Goal: Communication & Community: Answer question/provide support

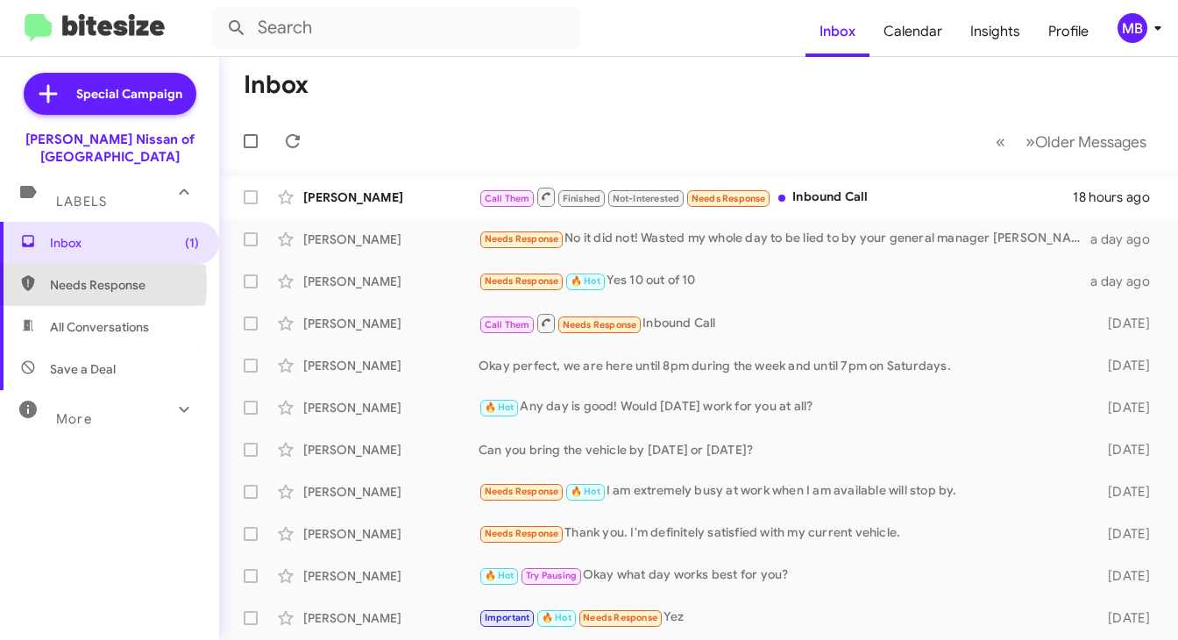
click at [32, 275] on icon at bounding box center [27, 283] width 13 height 16
type input "in:needs-response"
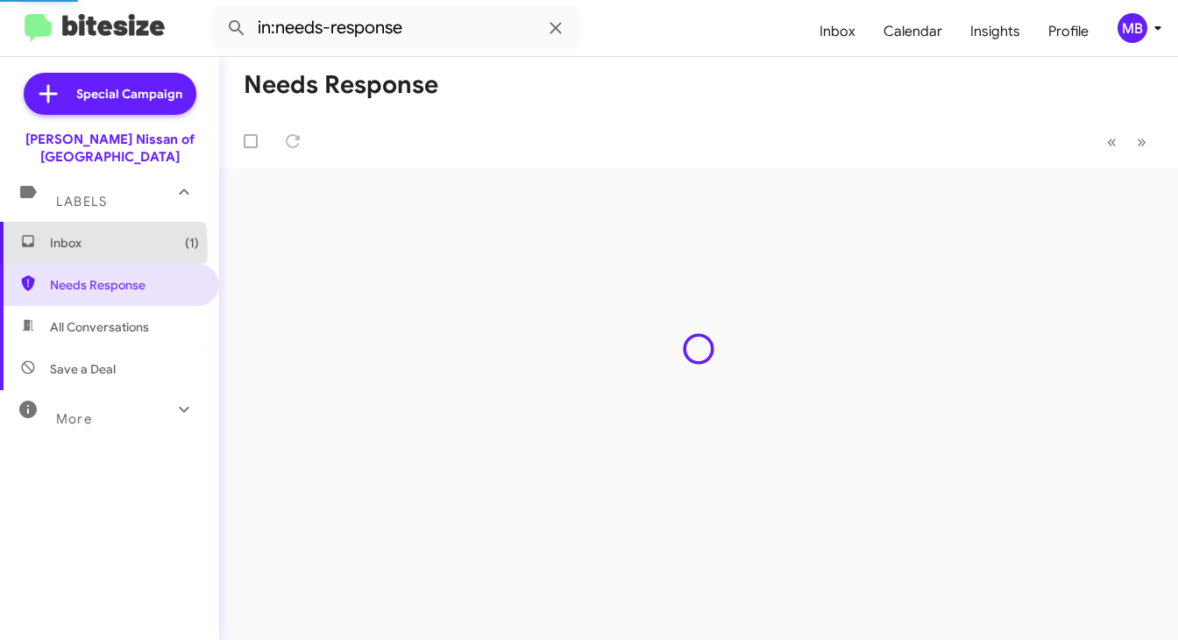
click at [50, 234] on span "Inbox (1)" at bounding box center [124, 243] width 149 height 18
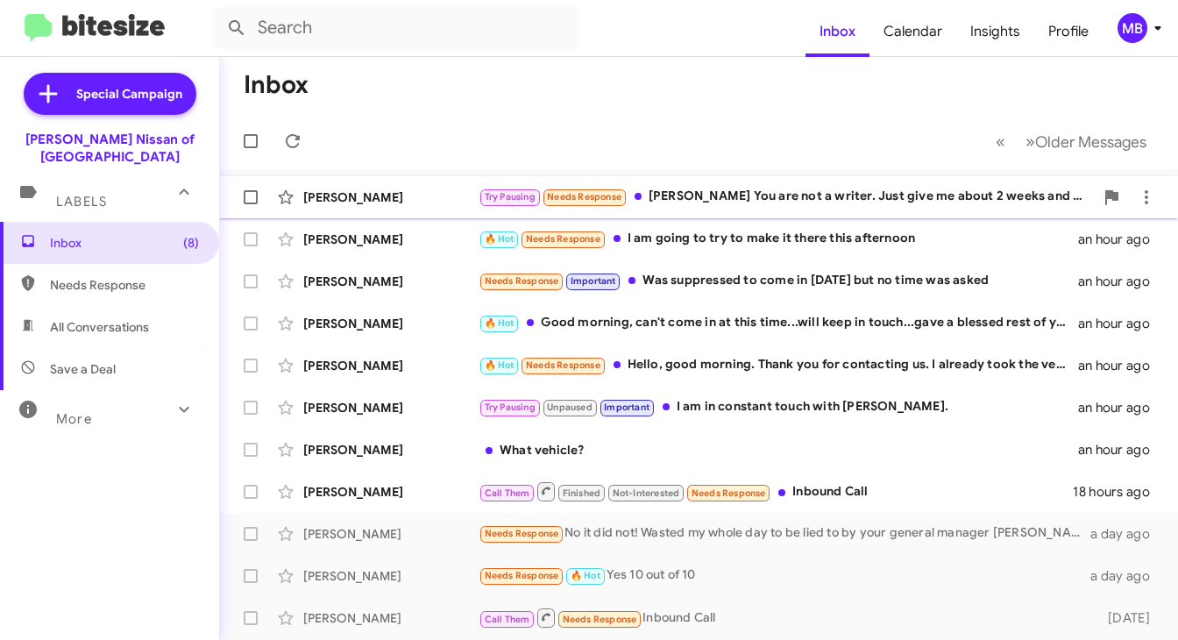
click at [740, 191] on div "Try Pausing Needs Response [PERSON_NAME] You are not a writer. Just give me abo…" at bounding box center [787, 197] width 616 height 20
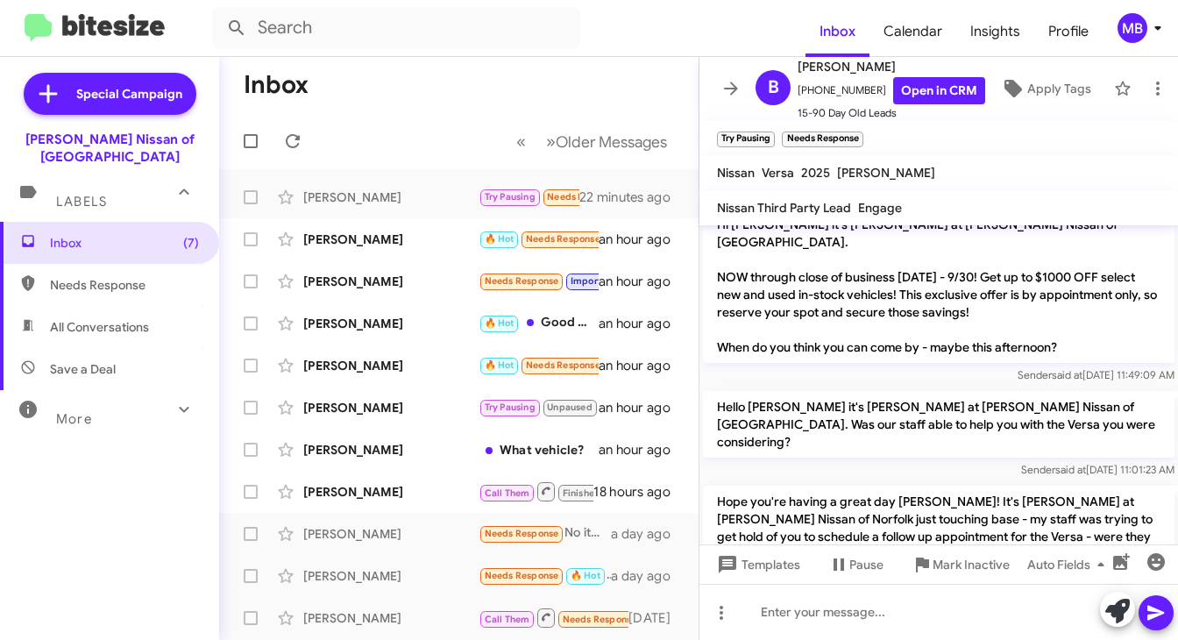
scroll to position [1588, 0]
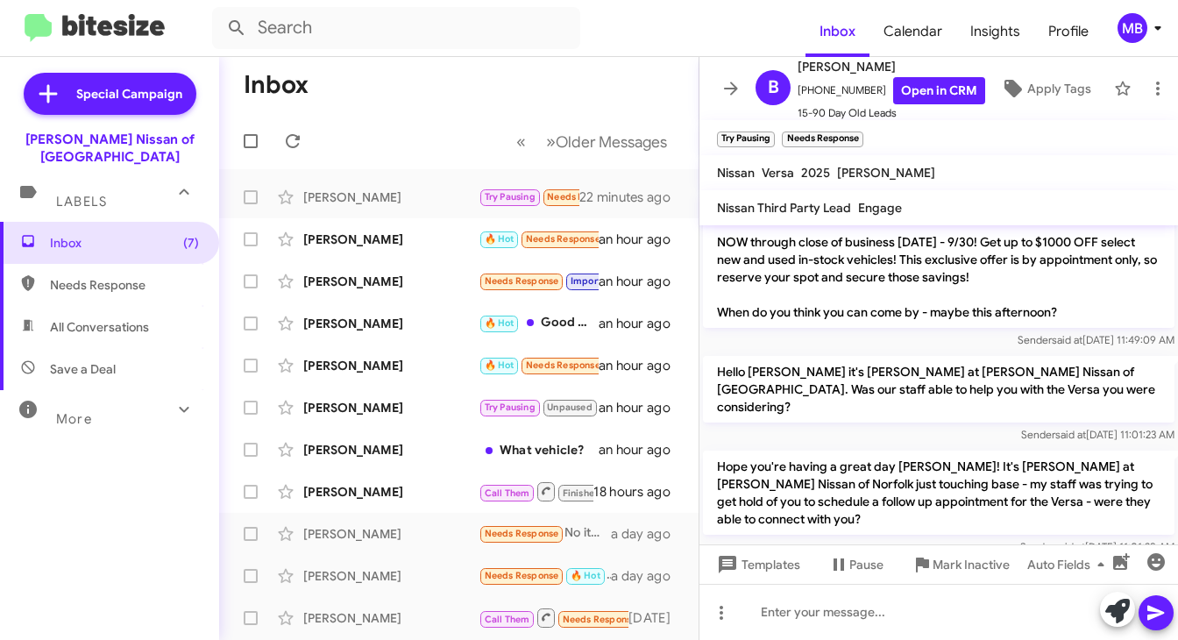
click at [62, 1] on mat-toolbar "Inbox Calendar Insights Profile MB" at bounding box center [589, 28] width 1178 height 56
click at [919, 88] on link "Open in CRM" at bounding box center [940, 90] width 92 height 27
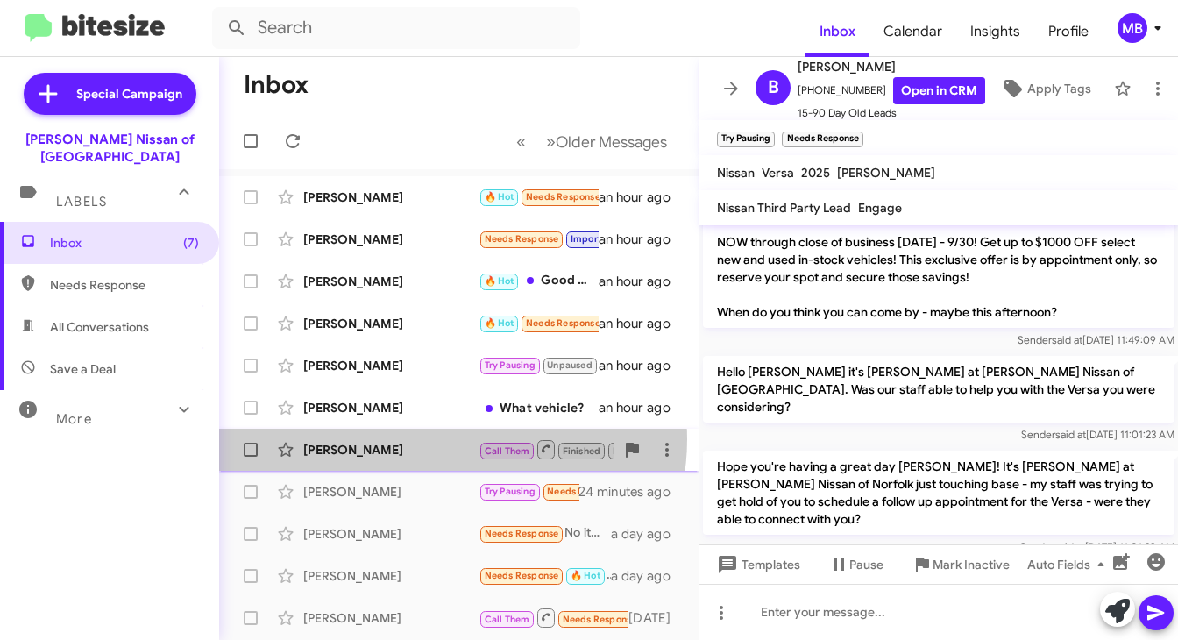
click at [450, 439] on div "[PERSON_NAME] Call Them Finished Not-Interested Needs Response Inbound Call 18 …" at bounding box center [459, 449] width 452 height 35
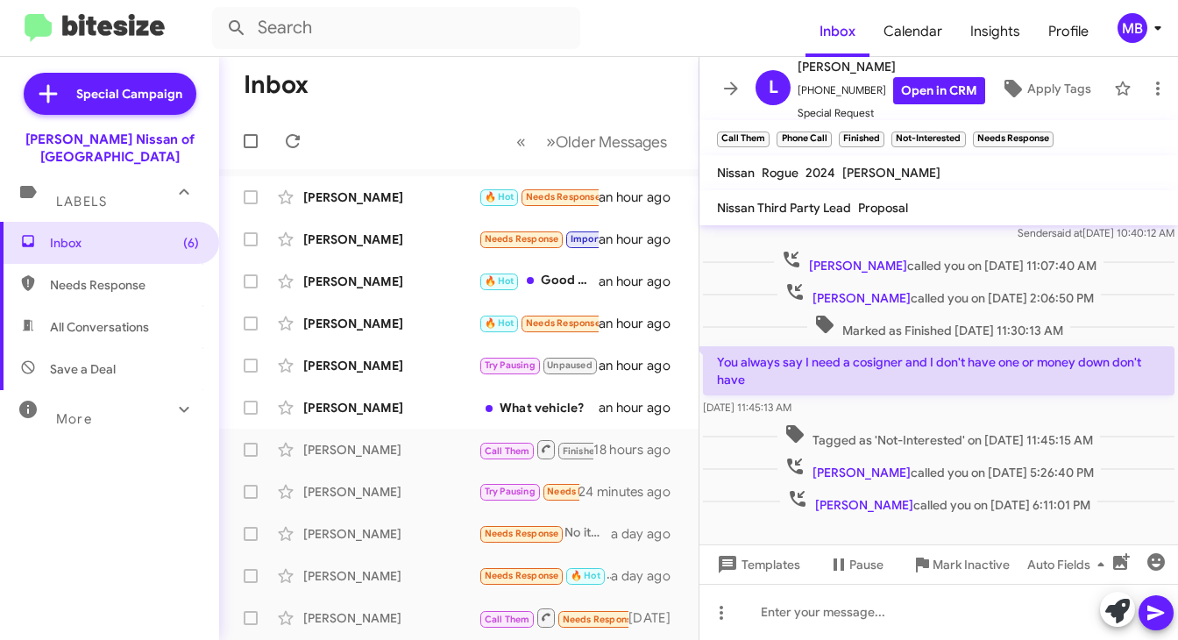
scroll to position [435, 0]
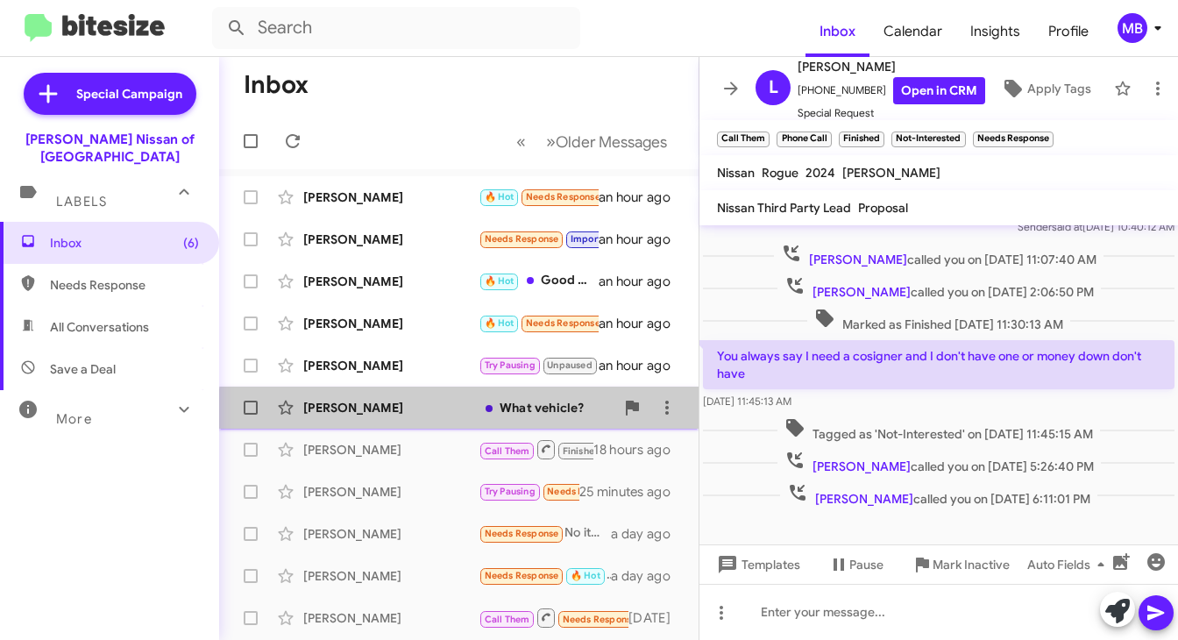
click at [470, 418] on div "[PERSON_NAME] What vehicle? an hour ago" at bounding box center [459, 407] width 452 height 35
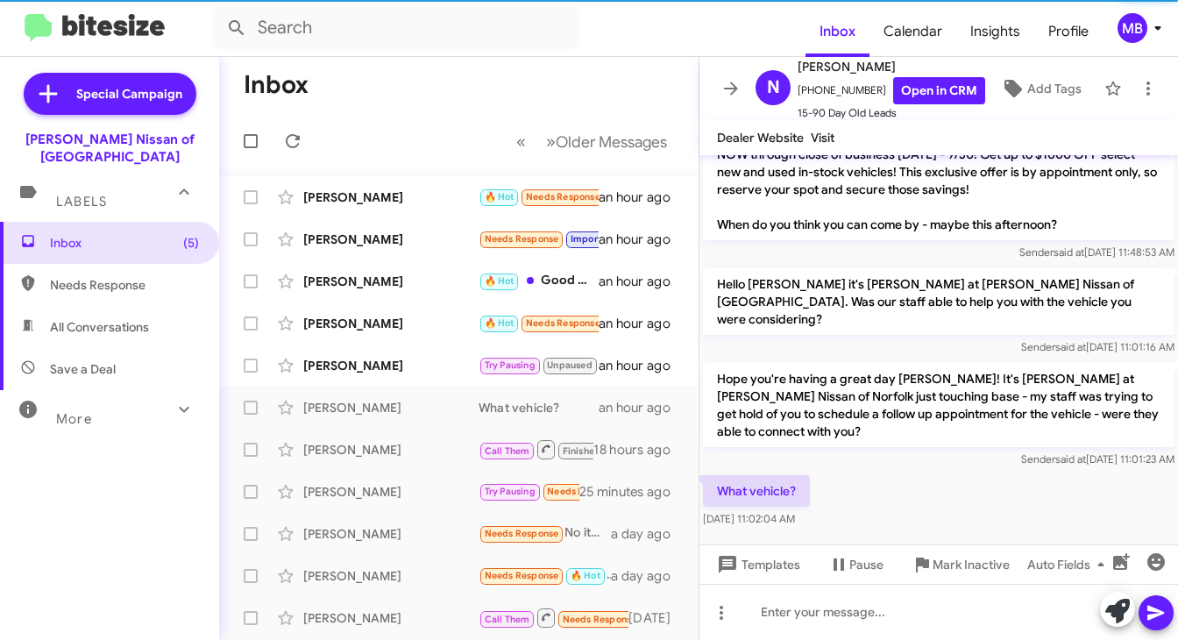
scroll to position [1307, 0]
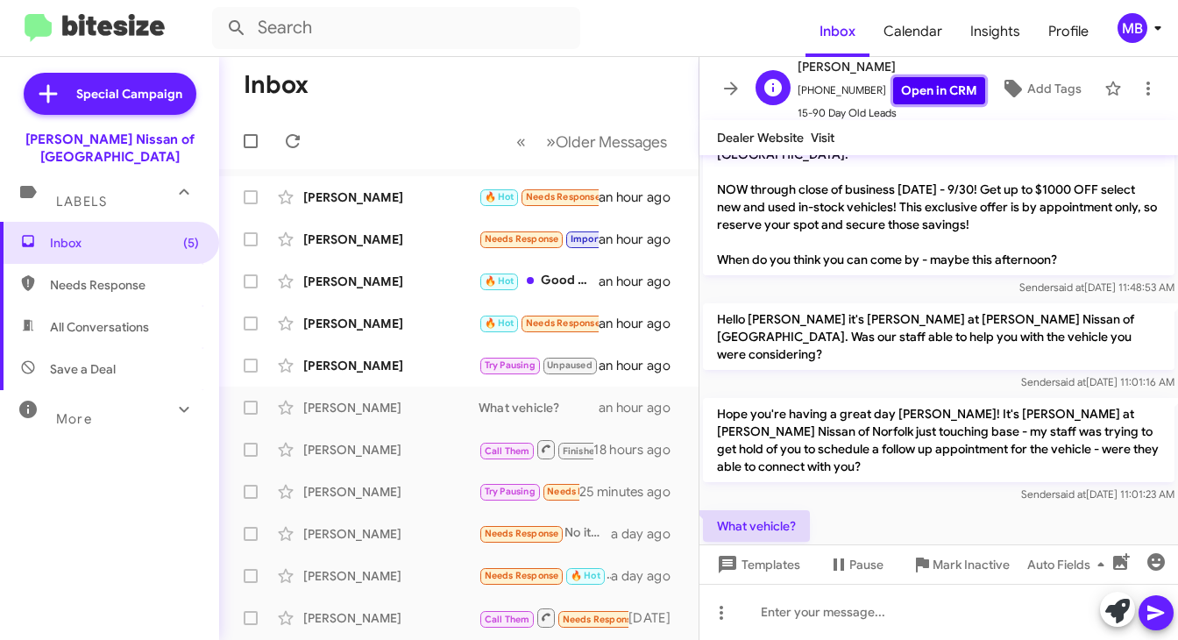
click at [929, 88] on link "Open in CRM" at bounding box center [940, 90] width 92 height 27
click at [799, 610] on div at bounding box center [939, 612] width 479 height 56
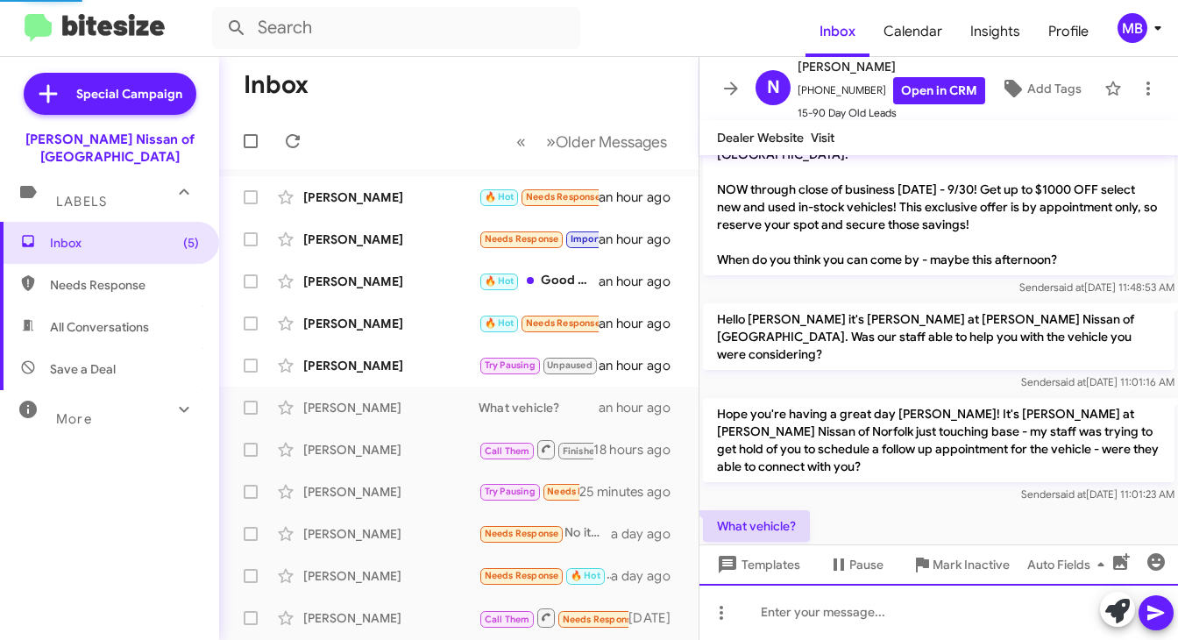
scroll to position [0, 0]
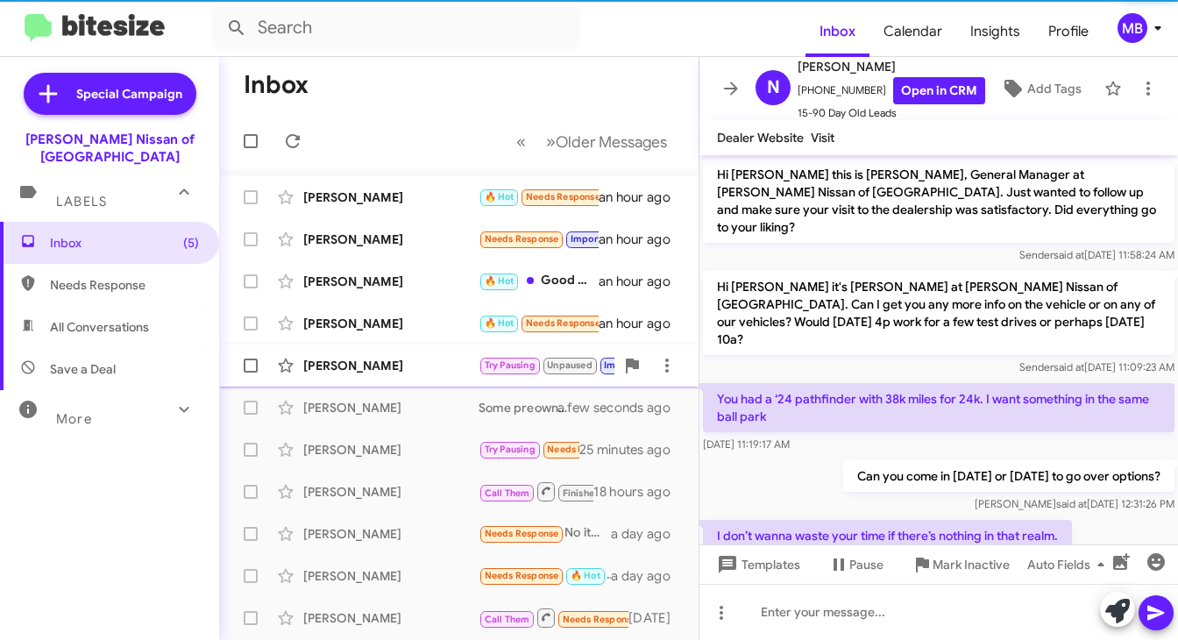
click at [421, 376] on div "[PERSON_NAME] Try Pausing Unpaused Important I am in constant touch with [PERSO…" at bounding box center [459, 365] width 452 height 35
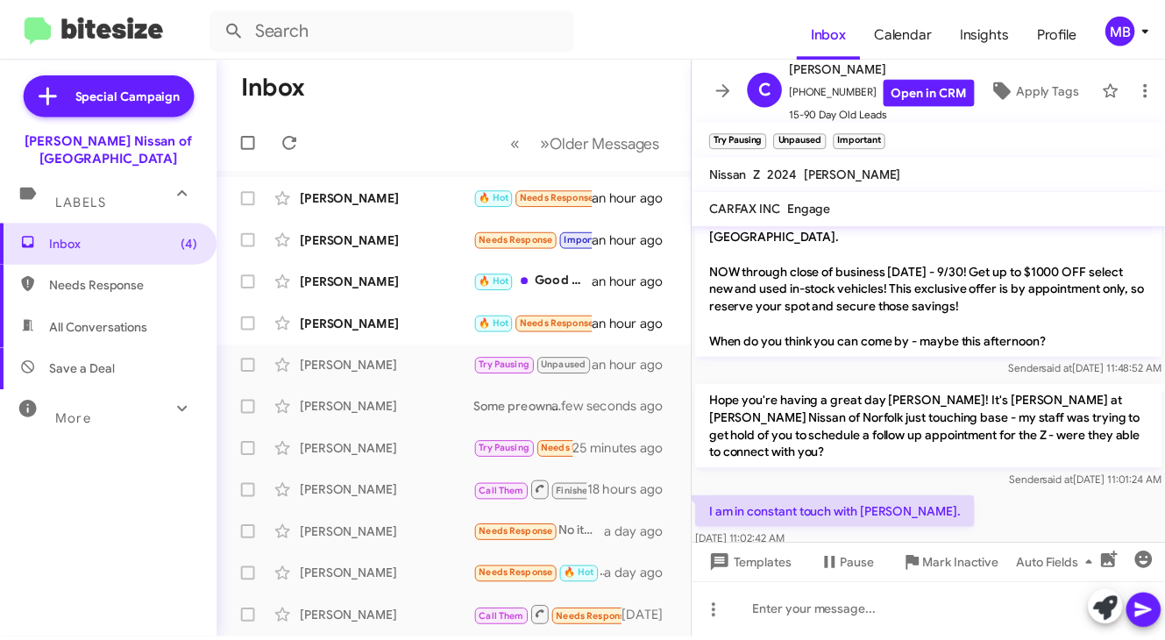
scroll to position [1425, 0]
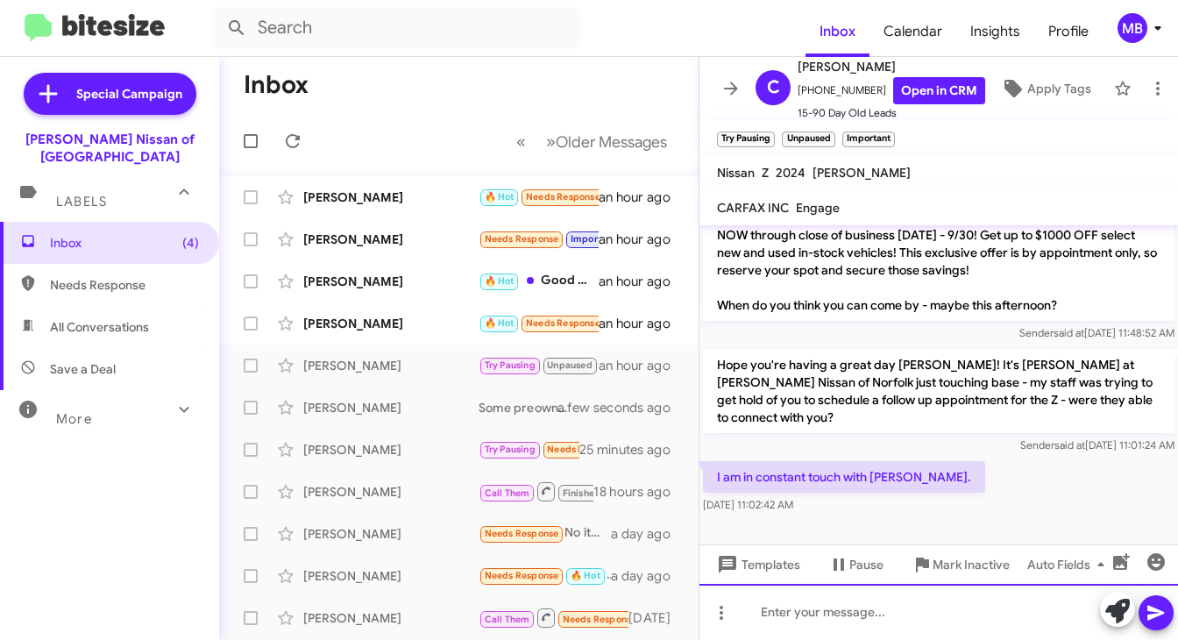
click at [812, 602] on div at bounding box center [939, 612] width 479 height 56
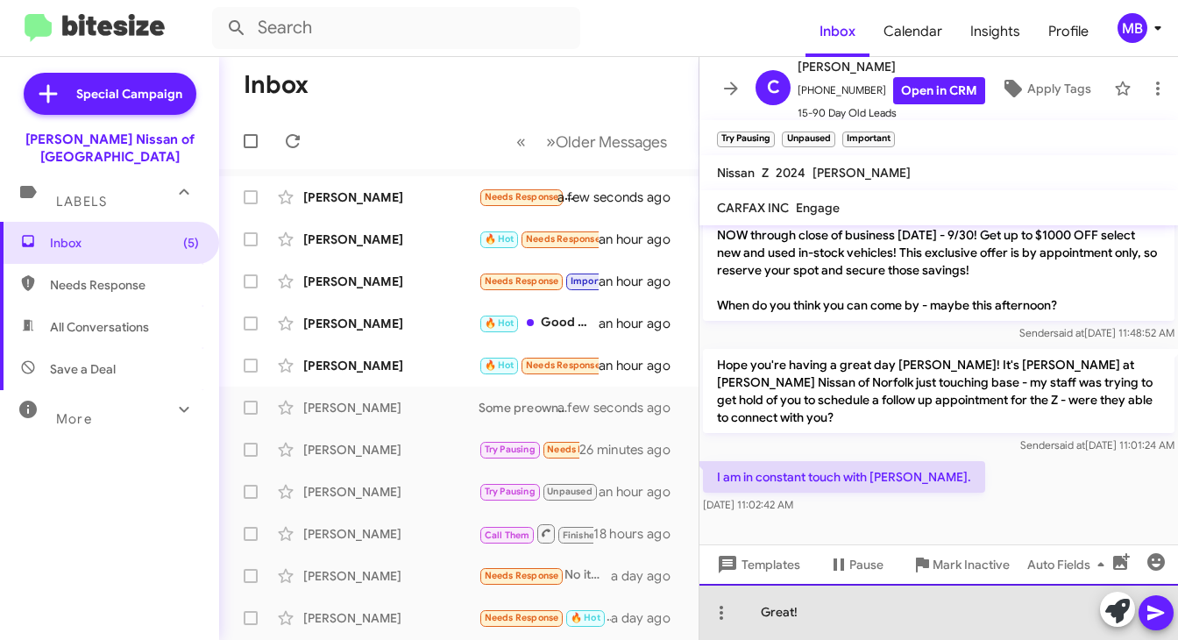
click at [817, 617] on div "Great!" at bounding box center [939, 612] width 479 height 56
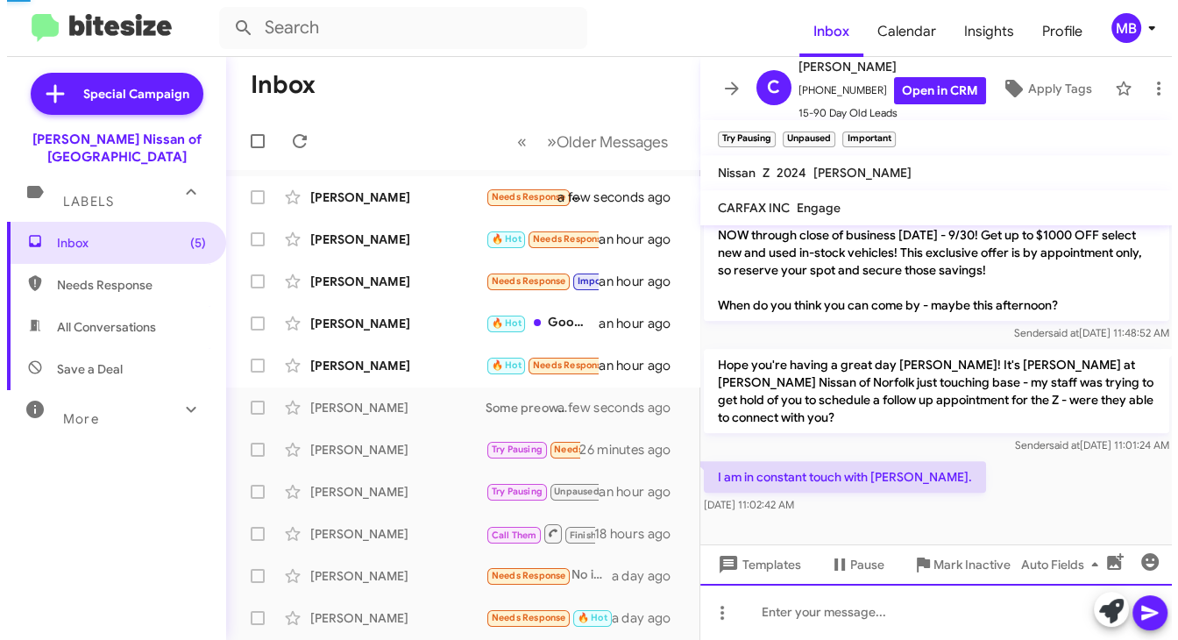
scroll to position [0, 0]
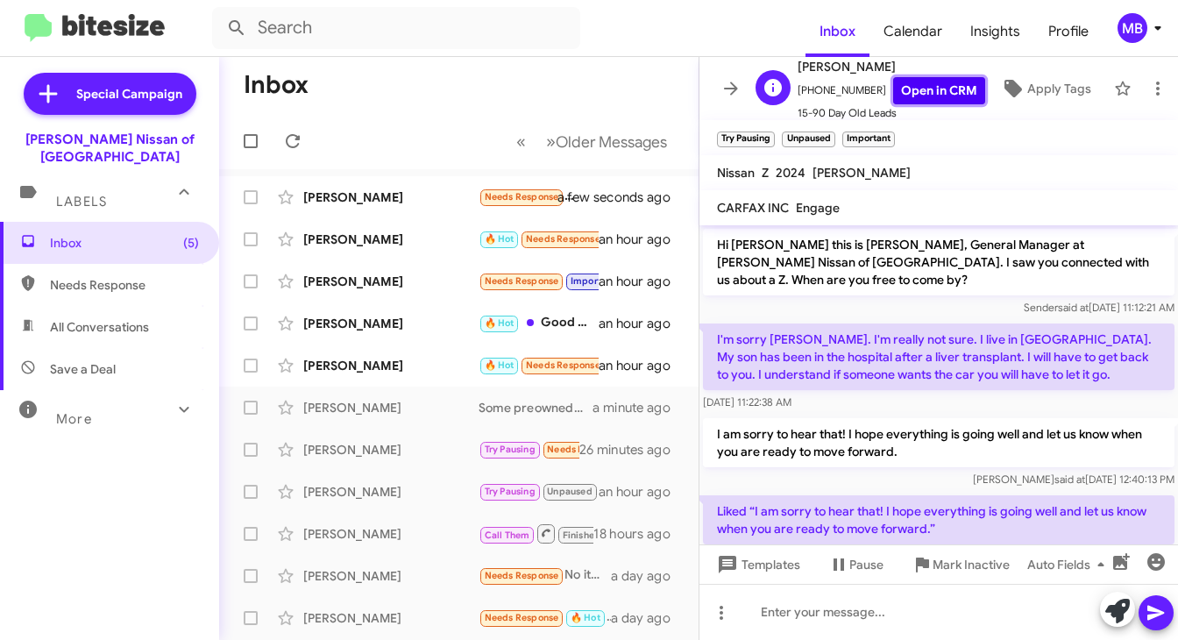
click at [933, 82] on link "Open in CRM" at bounding box center [940, 90] width 92 height 27
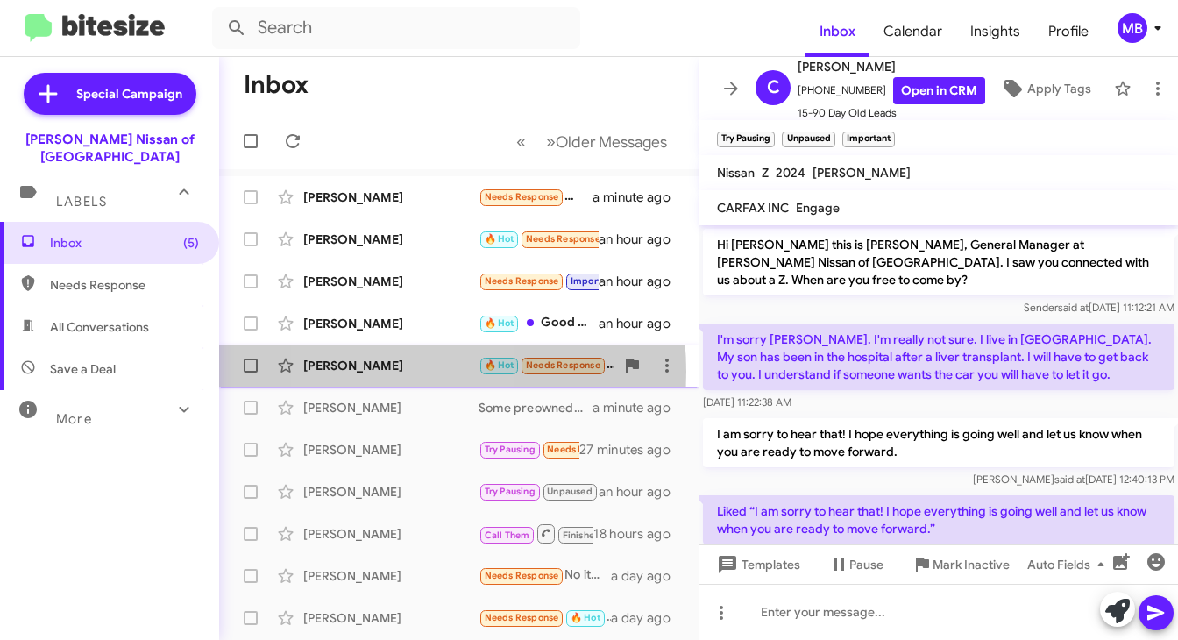
click at [377, 372] on div "[PERSON_NAME]" at bounding box center [390, 366] width 175 height 18
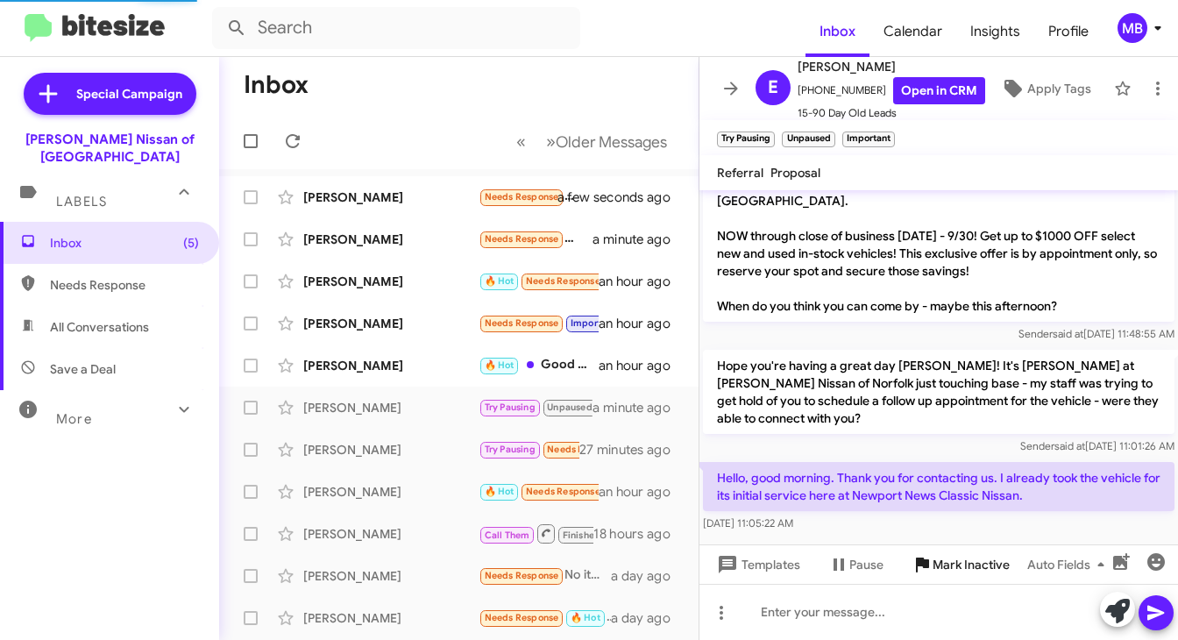
scroll to position [1191, 0]
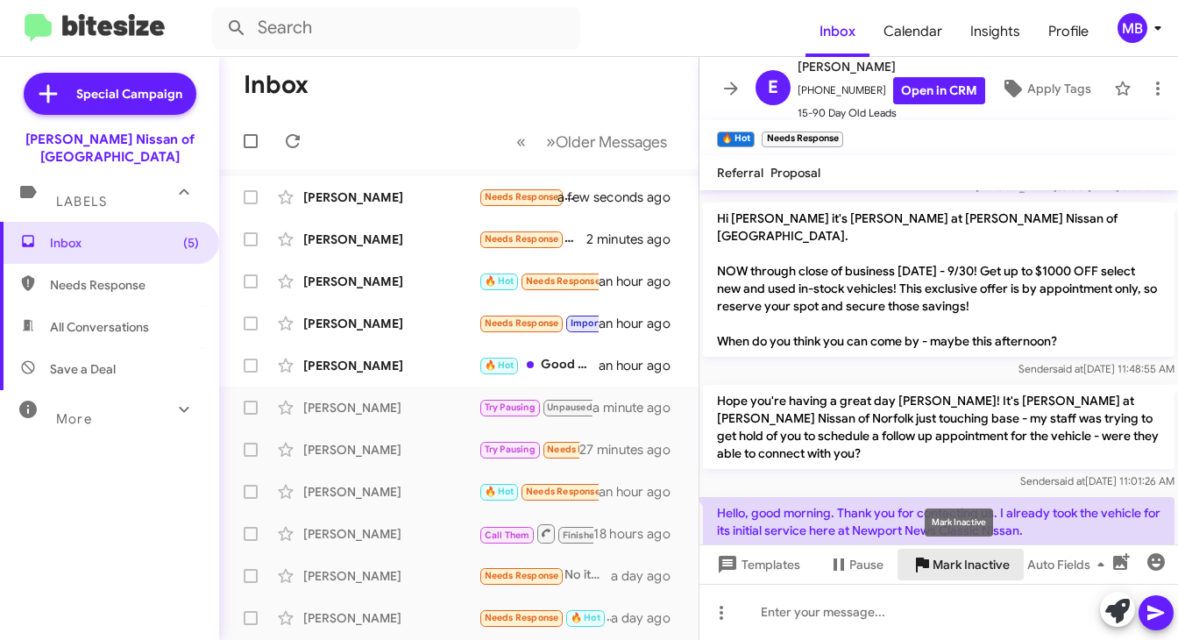
click at [938, 572] on span "Mark Inactive" at bounding box center [971, 565] width 77 height 32
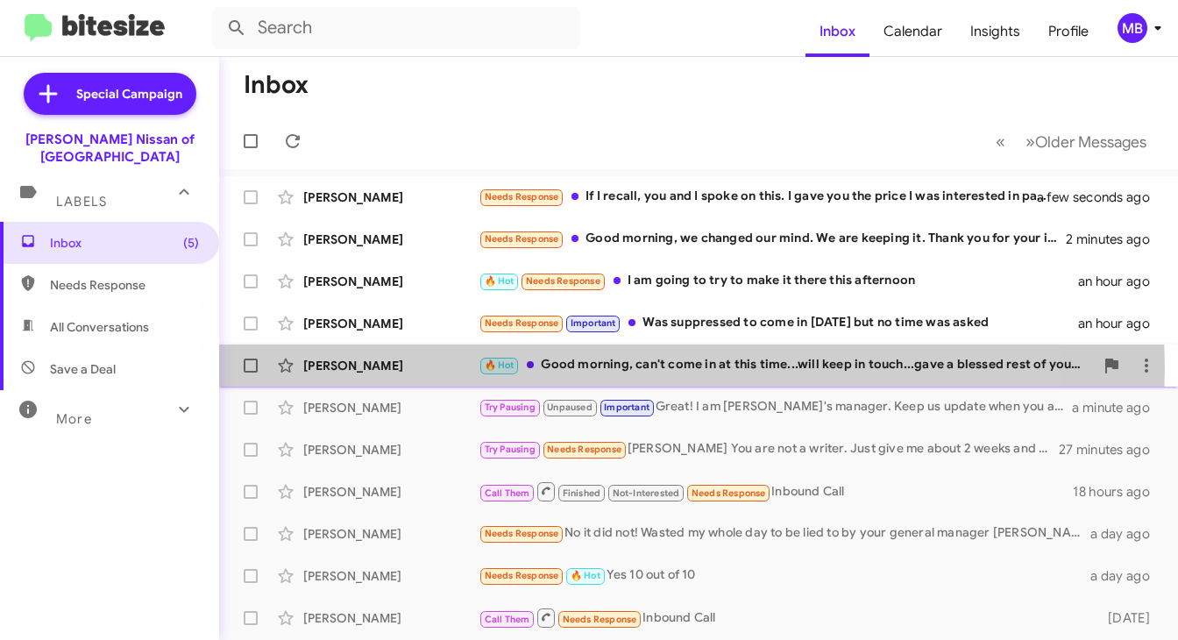
click at [556, 367] on div "🔥 Hot Good morning, can't come in at this time...will keep in touch...gave a bl…" at bounding box center [787, 365] width 616 height 20
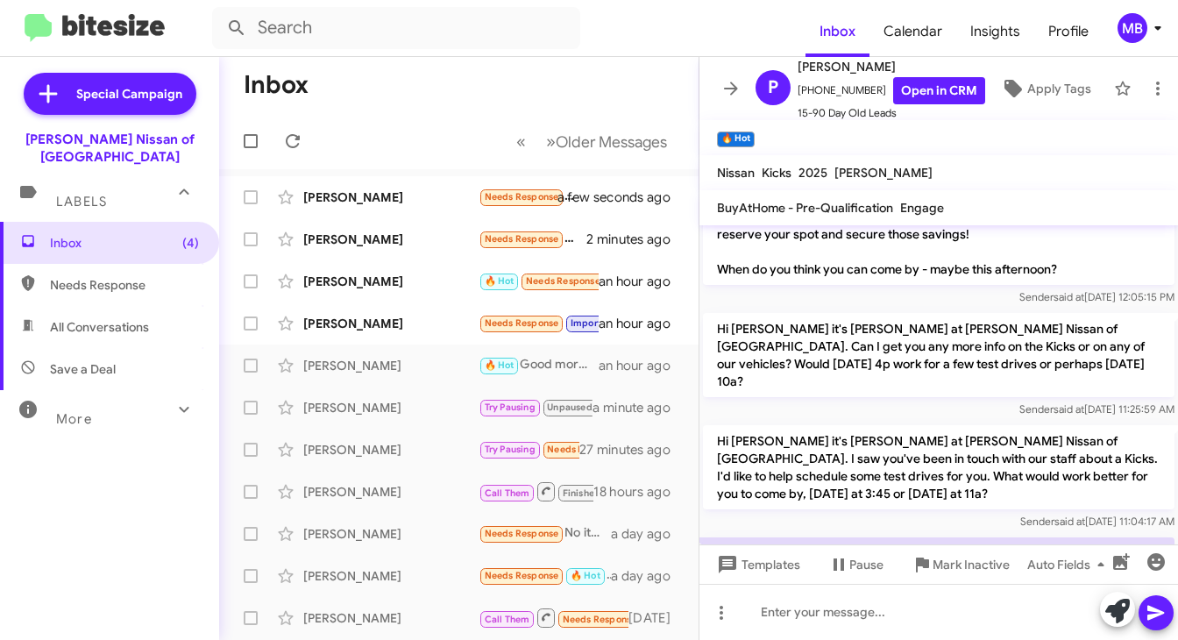
scroll to position [368, 0]
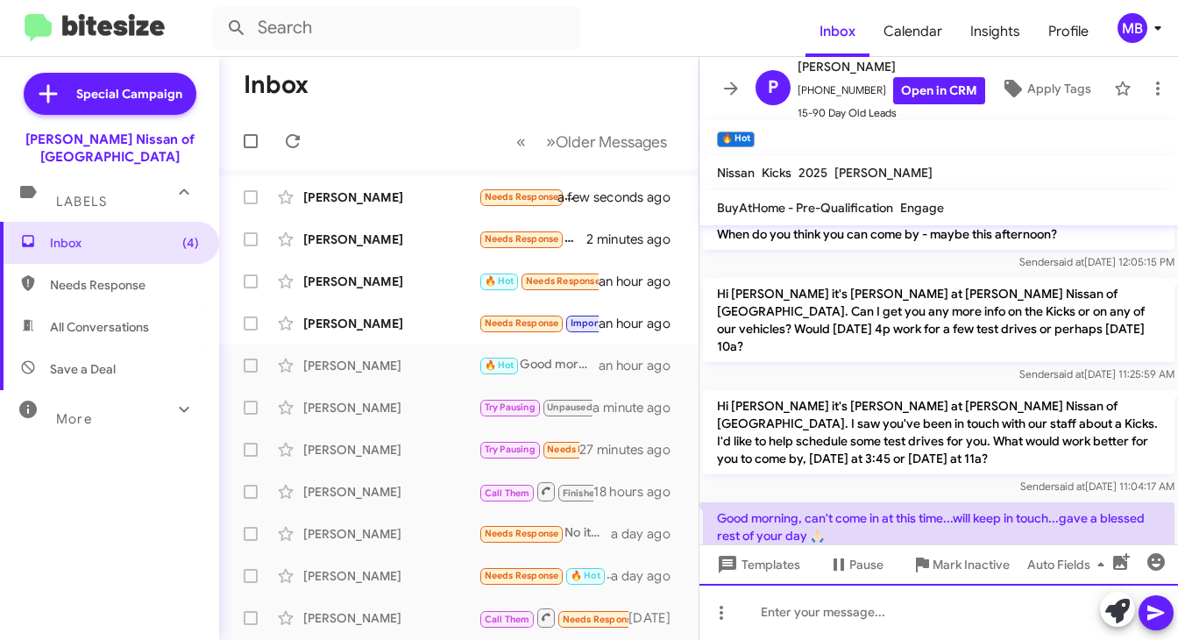
click at [788, 620] on div at bounding box center [939, 612] width 479 height 56
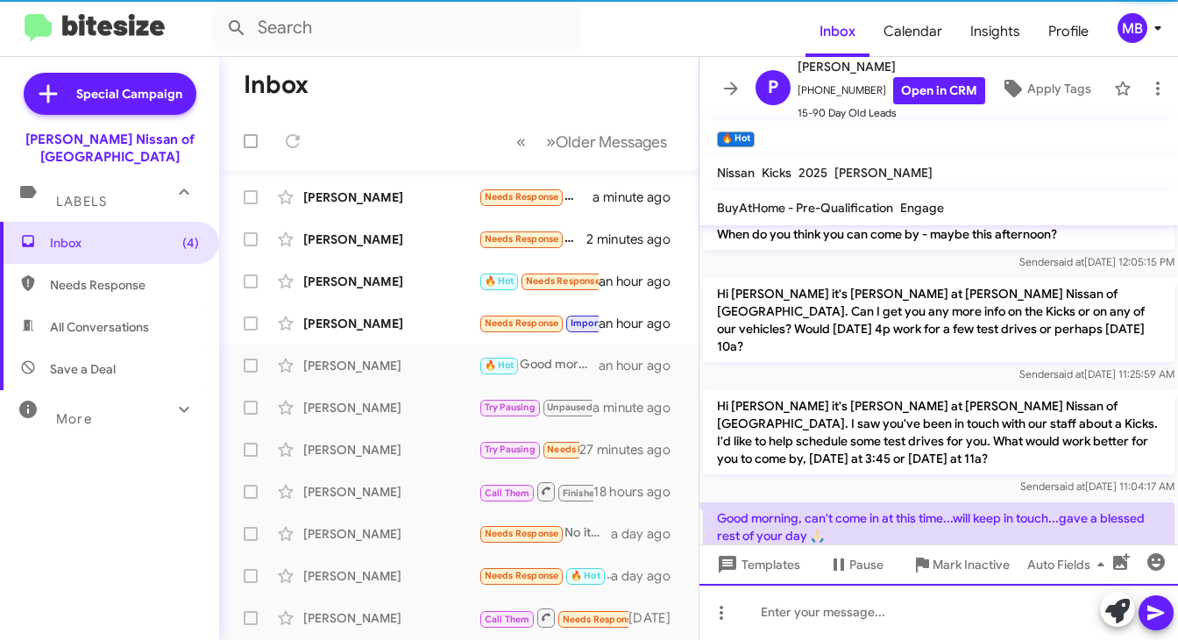
scroll to position [0, 0]
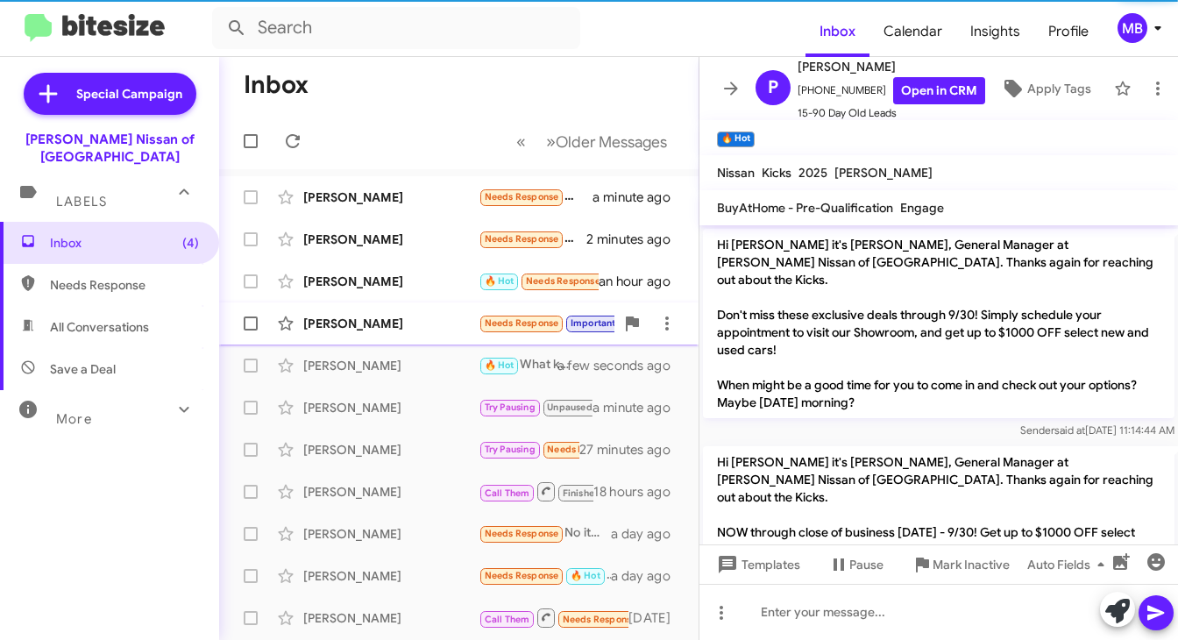
click at [449, 327] on div "[PERSON_NAME]" at bounding box center [390, 324] width 175 height 18
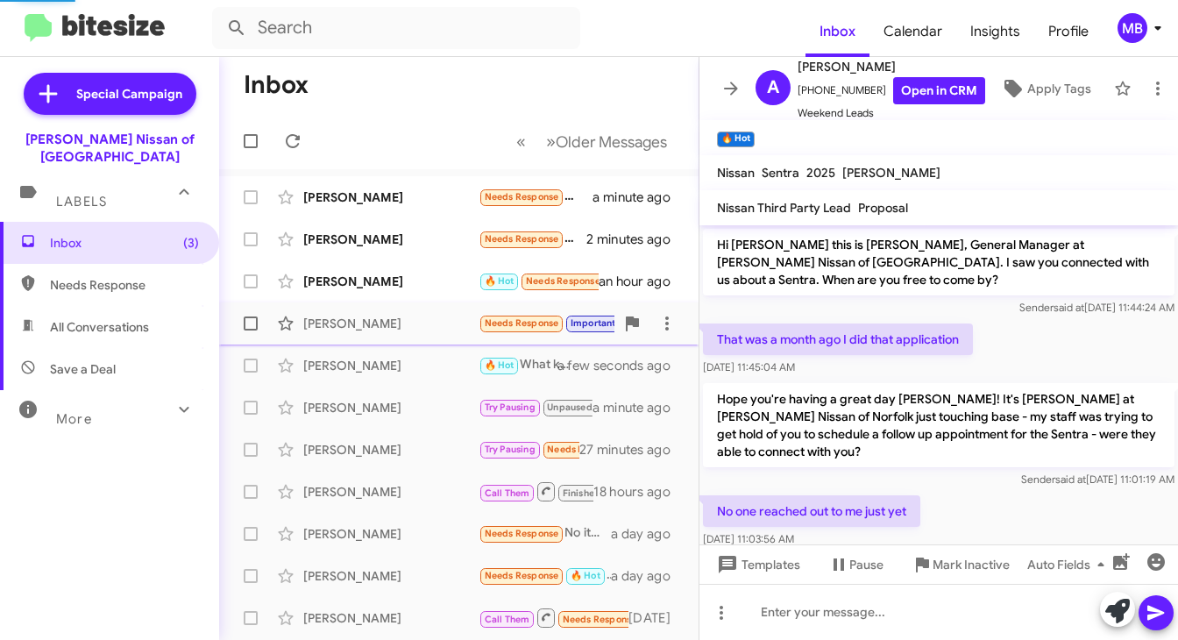
scroll to position [88, 0]
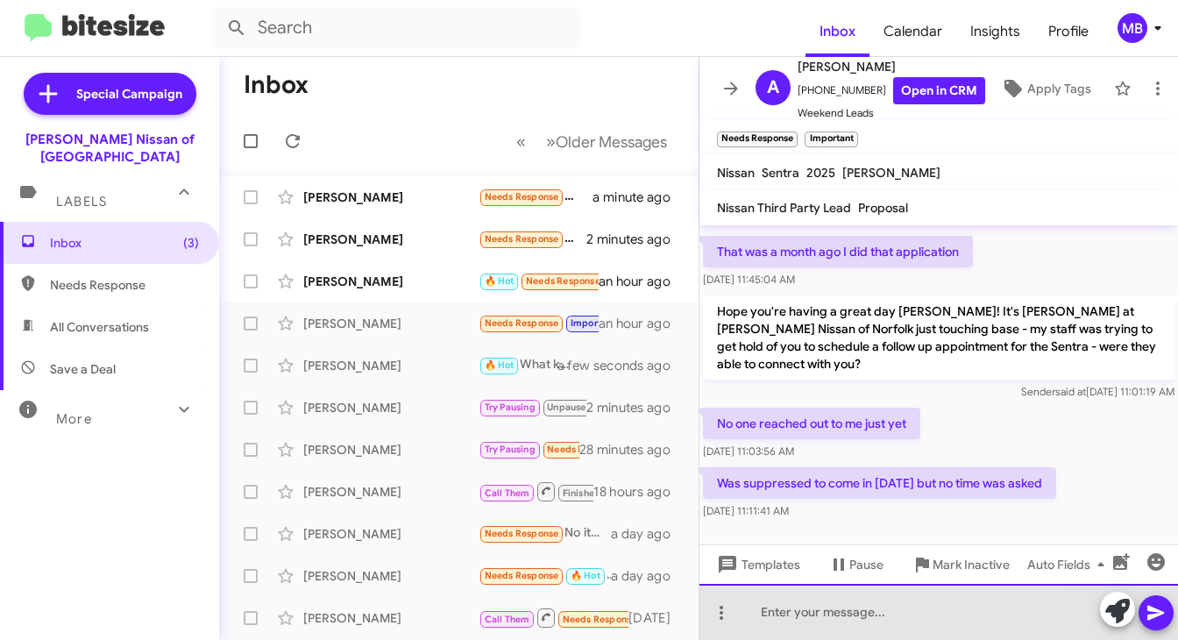
click at [787, 614] on div at bounding box center [939, 612] width 479 height 56
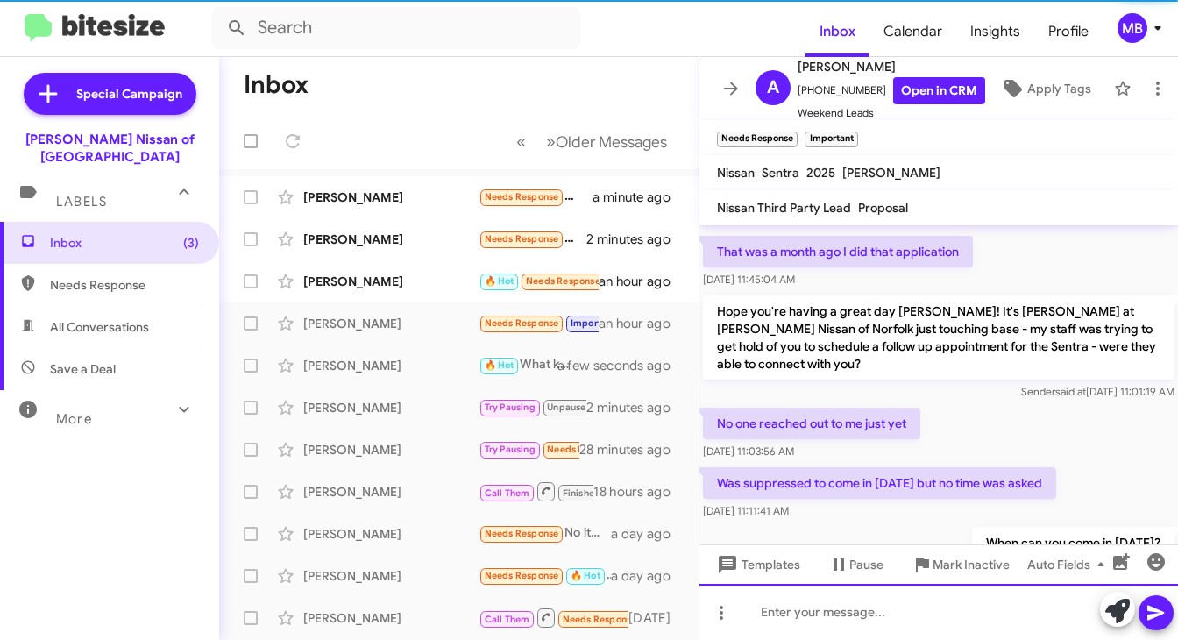
scroll to position [153, 0]
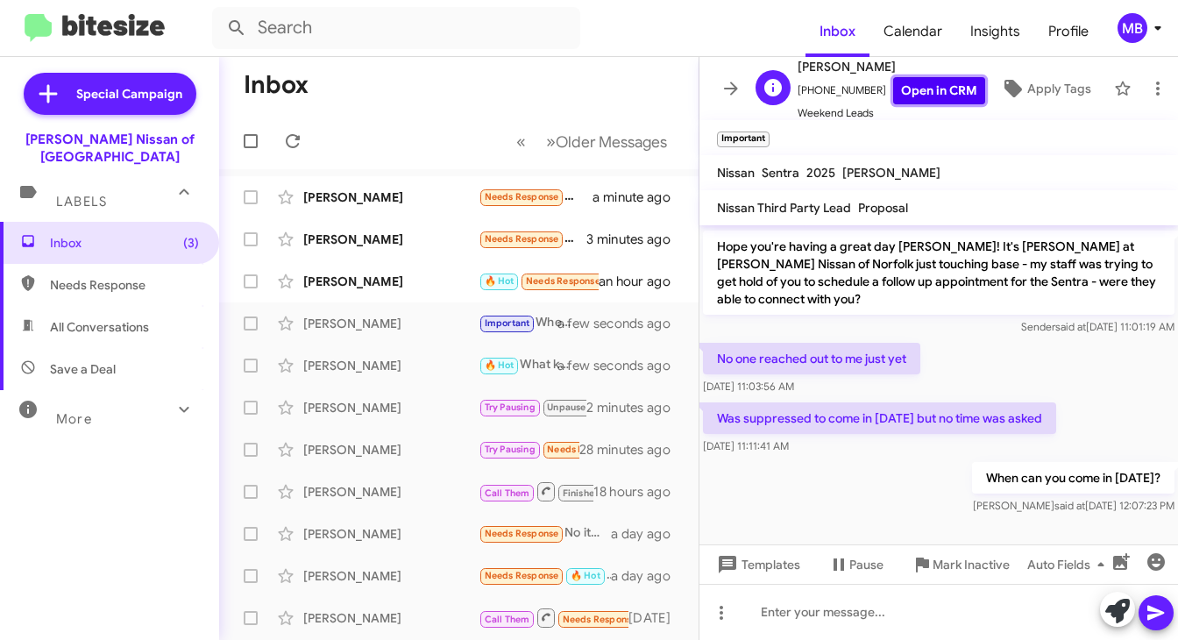
click at [922, 78] on link "Open in CRM" at bounding box center [940, 90] width 92 height 27
click at [466, 282] on div "[PERSON_NAME]" at bounding box center [390, 282] width 175 height 18
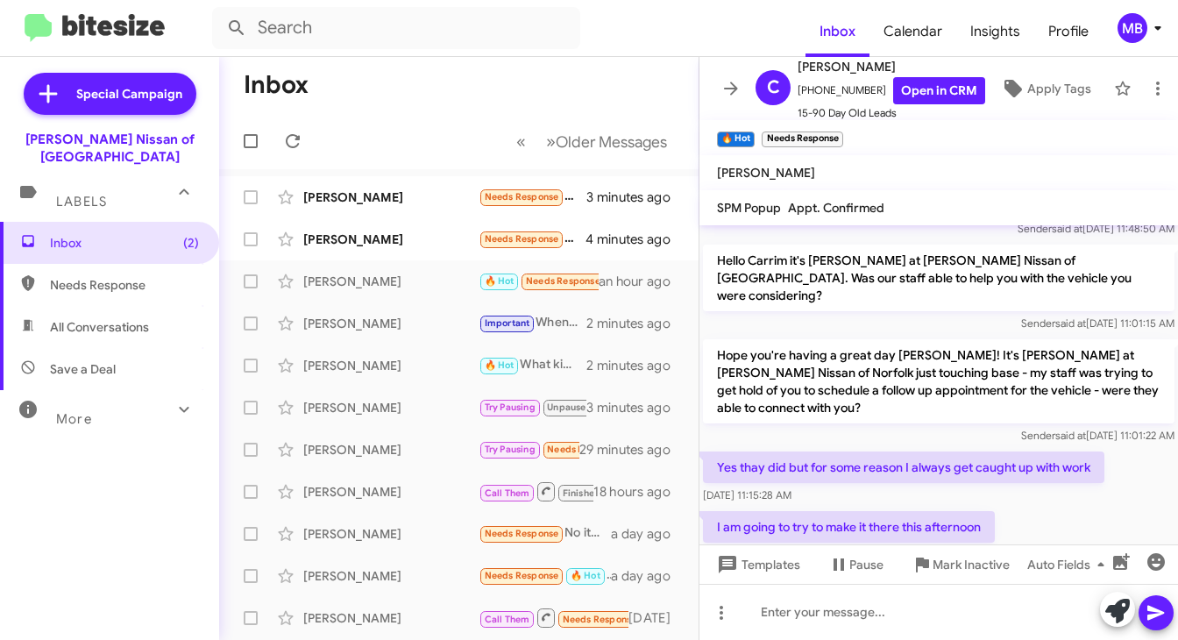
scroll to position [1115, 0]
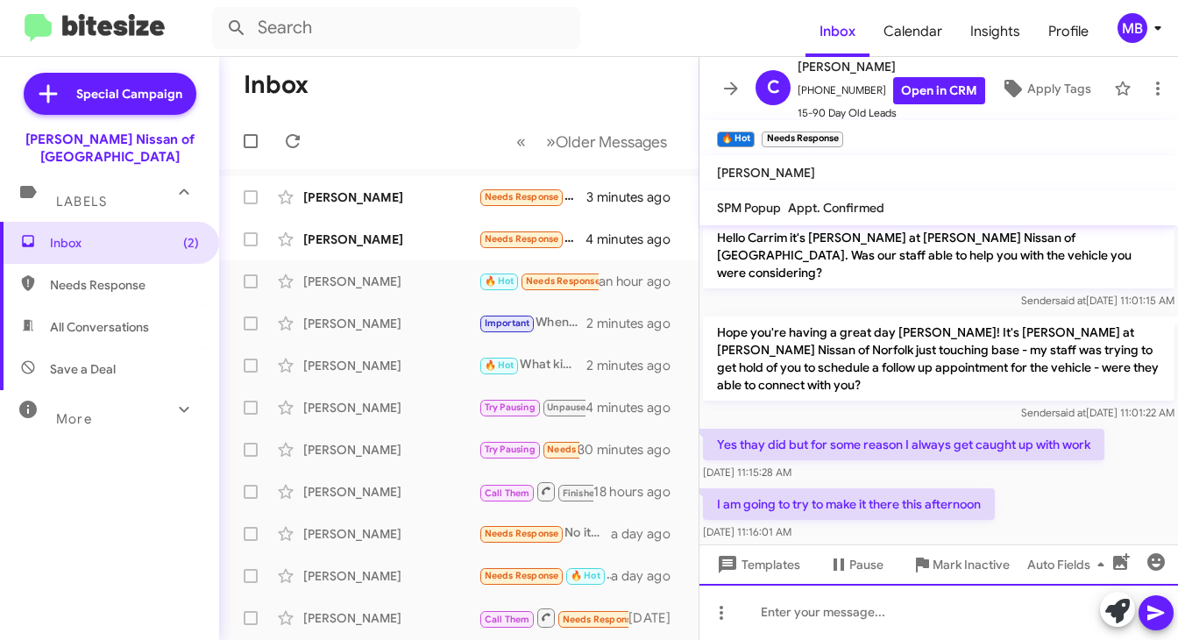
click at [785, 612] on div at bounding box center [939, 612] width 479 height 56
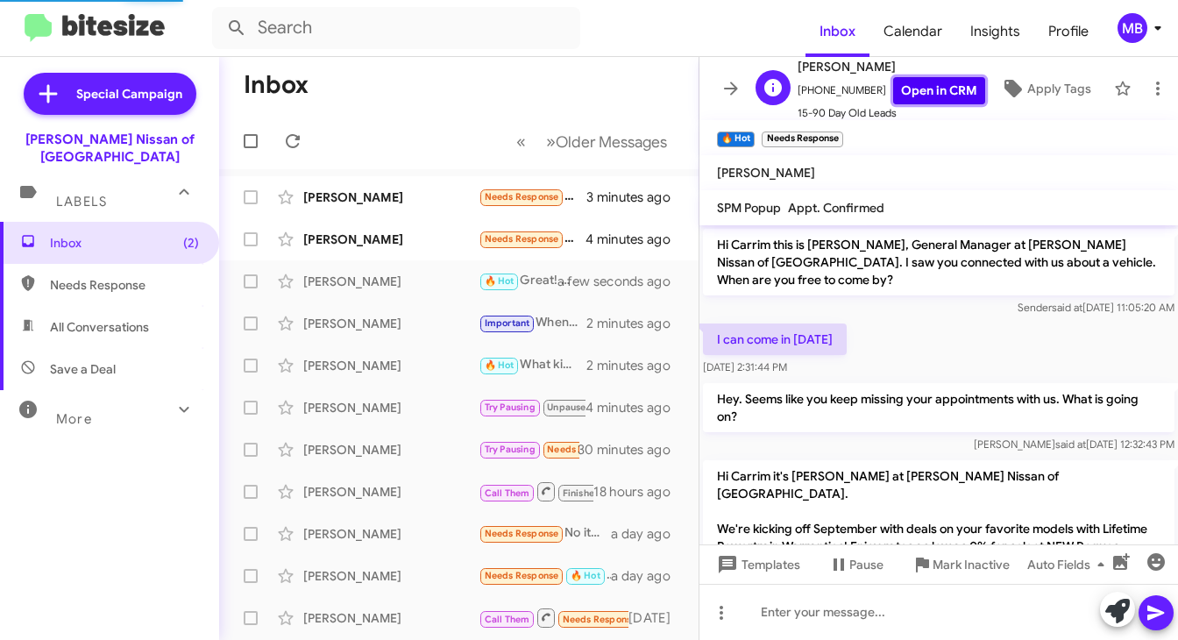
click at [915, 82] on link "Open in CRM" at bounding box center [940, 90] width 92 height 27
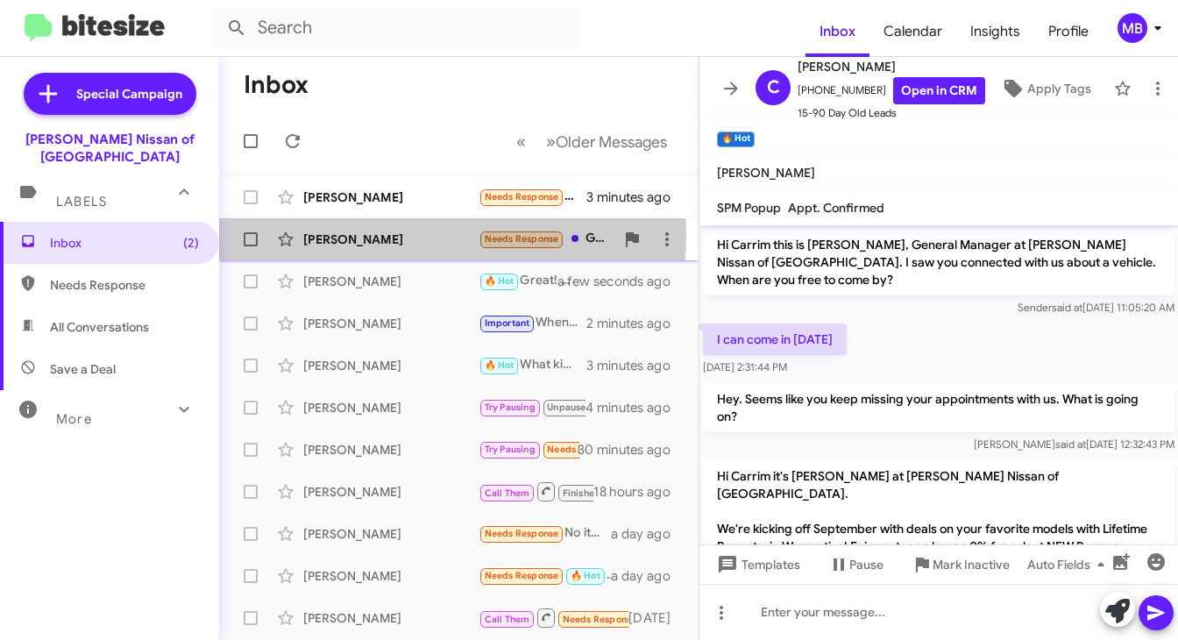
click at [430, 236] on div "[PERSON_NAME]" at bounding box center [390, 240] width 175 height 18
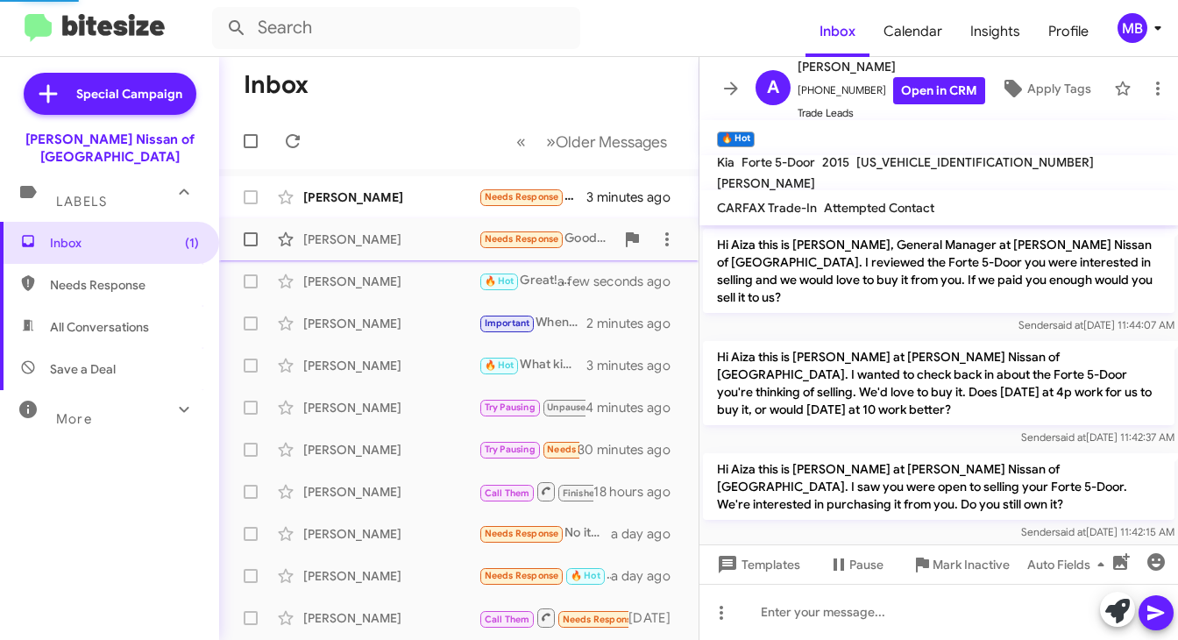
scroll to position [175, 0]
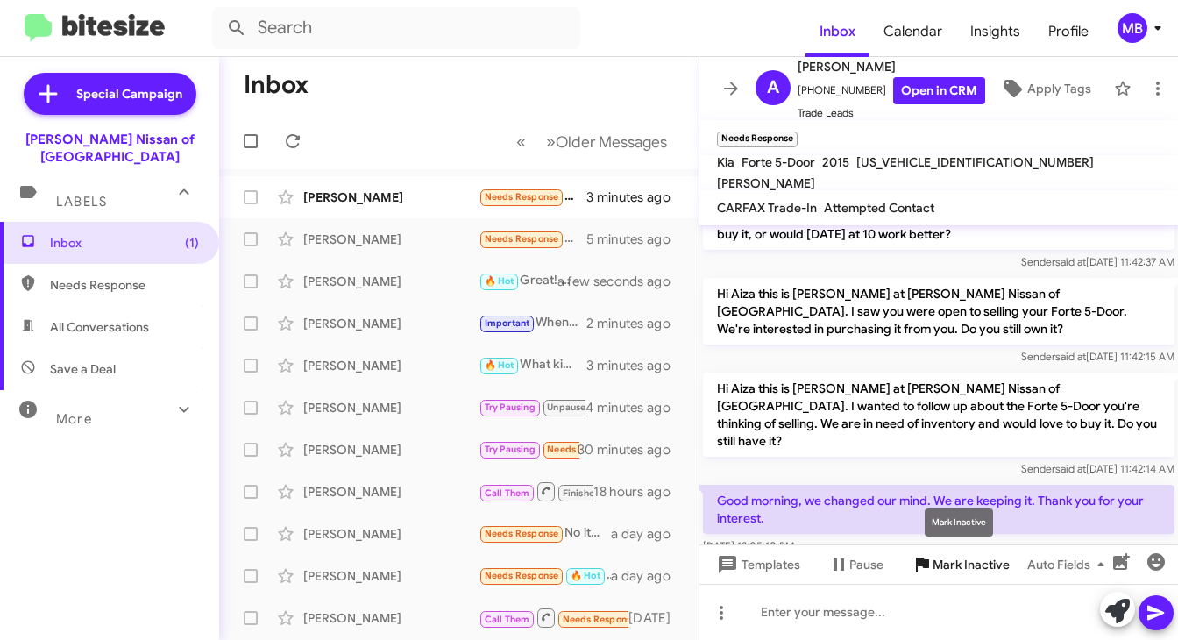
click at [947, 556] on span "Mark Inactive" at bounding box center [971, 565] width 77 height 32
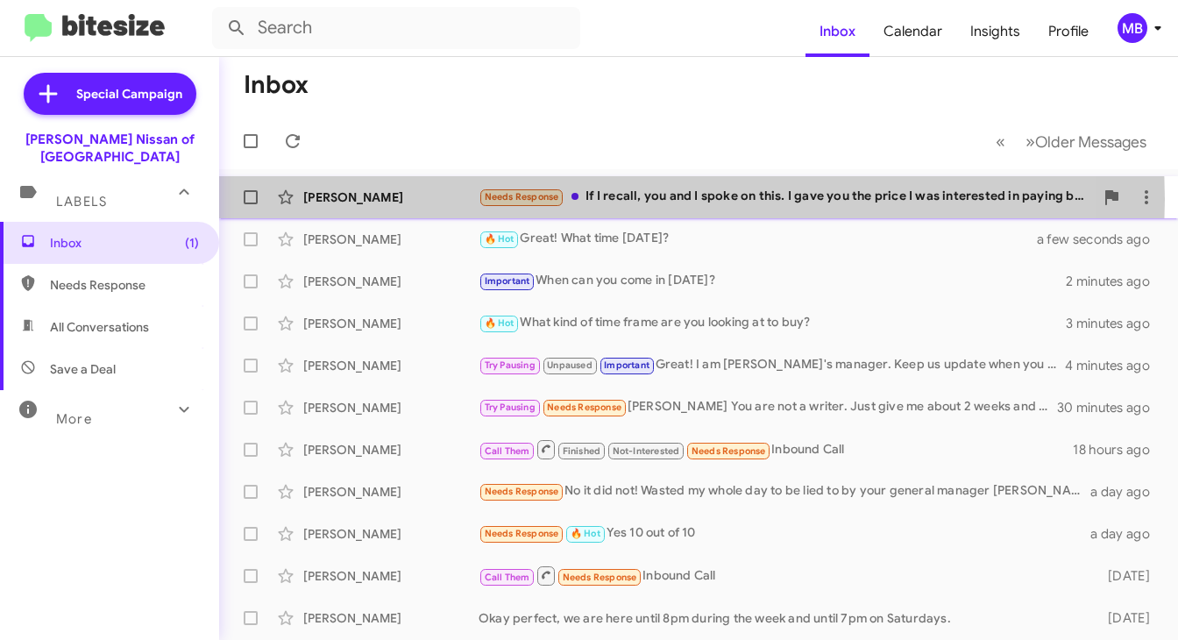
click at [573, 199] on span at bounding box center [575, 196] width 7 height 7
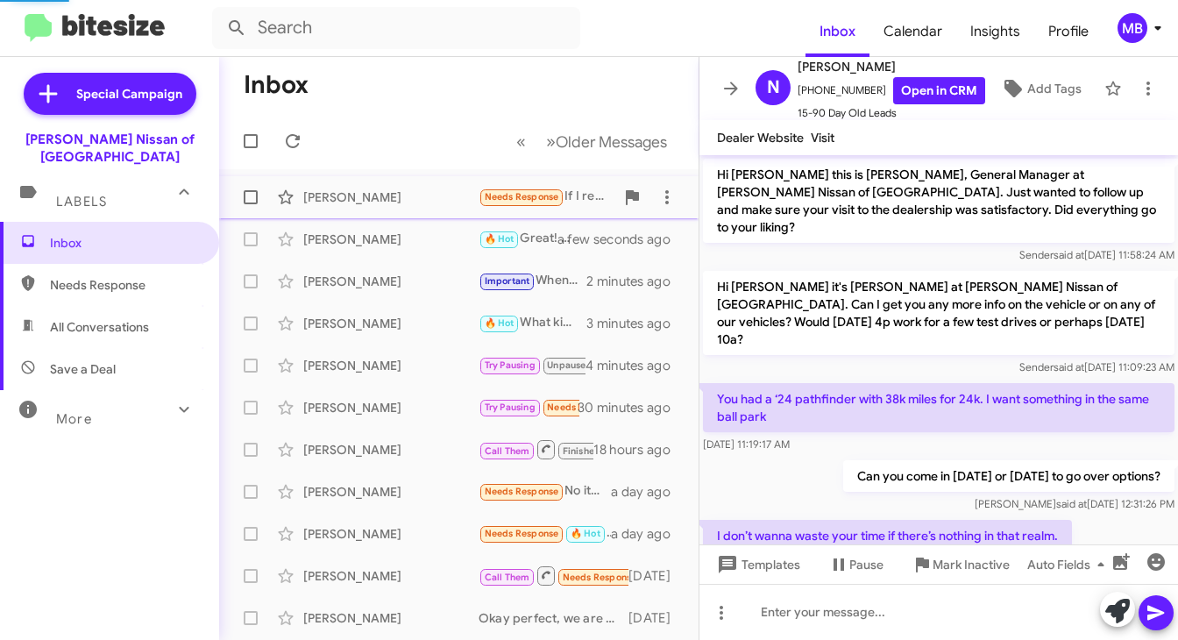
scroll to position [1487, 0]
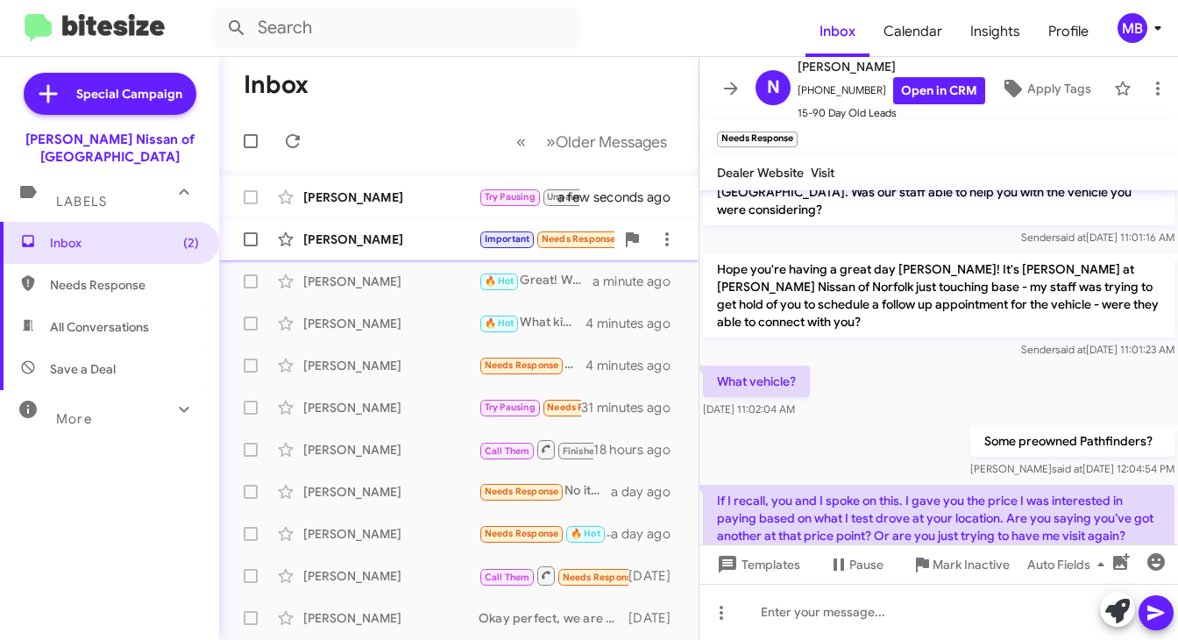
click at [524, 248] on span "Important Needs Response 🔥 Hot" at bounding box center [571, 239] width 185 height 20
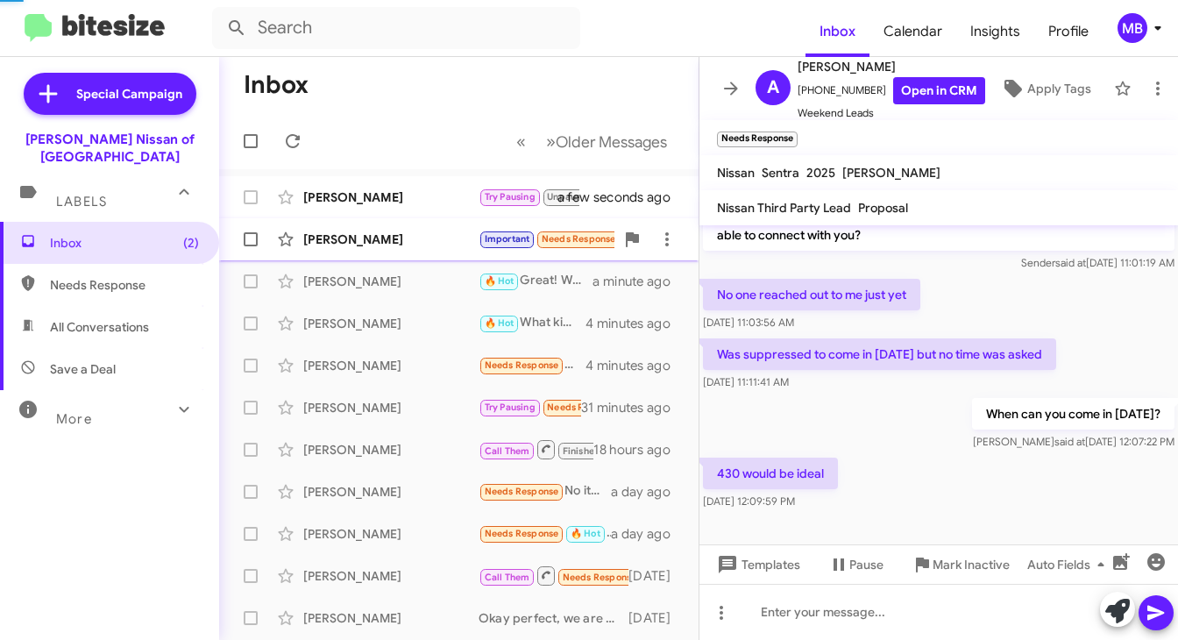
scroll to position [217, 0]
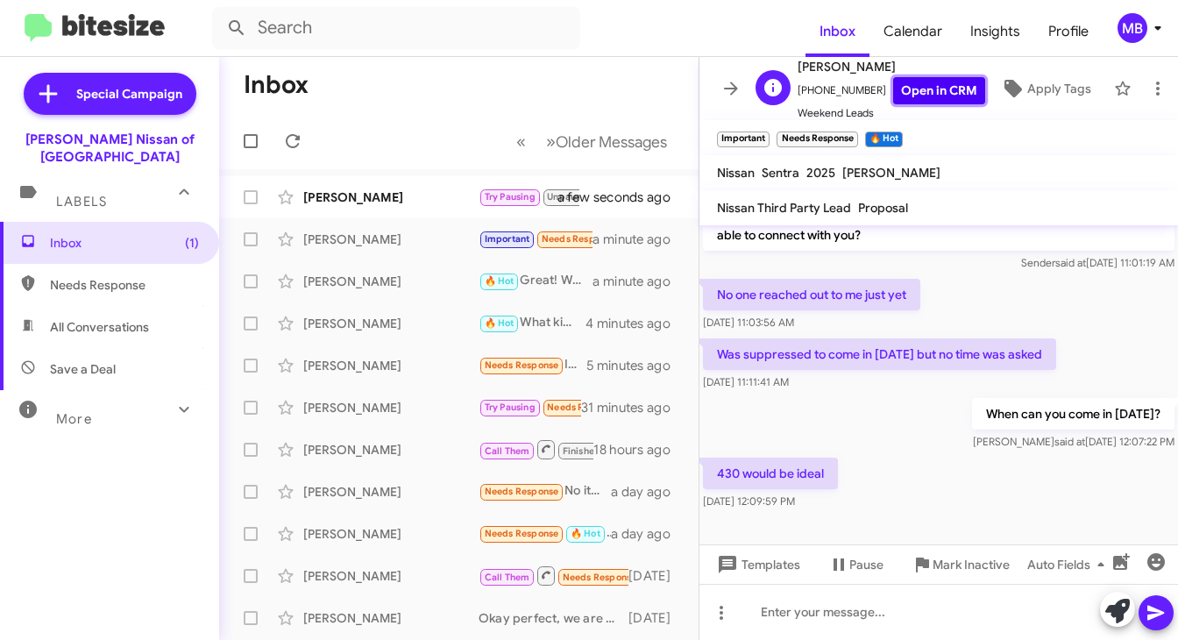
click at [917, 82] on link "Open in CRM" at bounding box center [940, 90] width 92 height 27
click at [838, 609] on div at bounding box center [939, 612] width 479 height 56
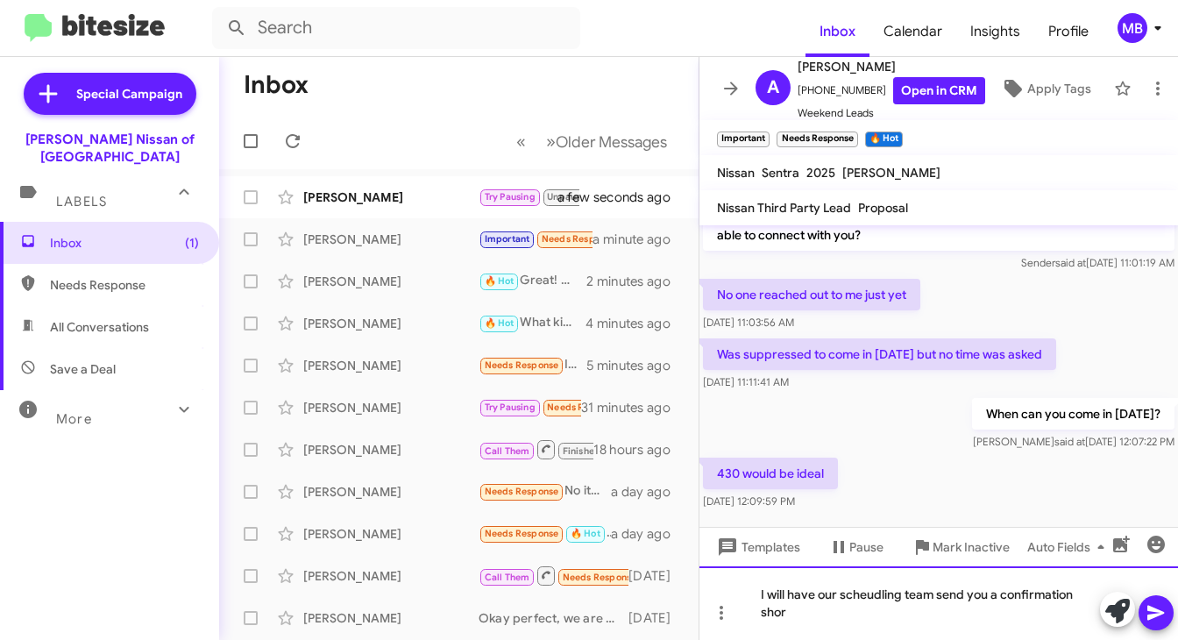
scroll to position [234, 0]
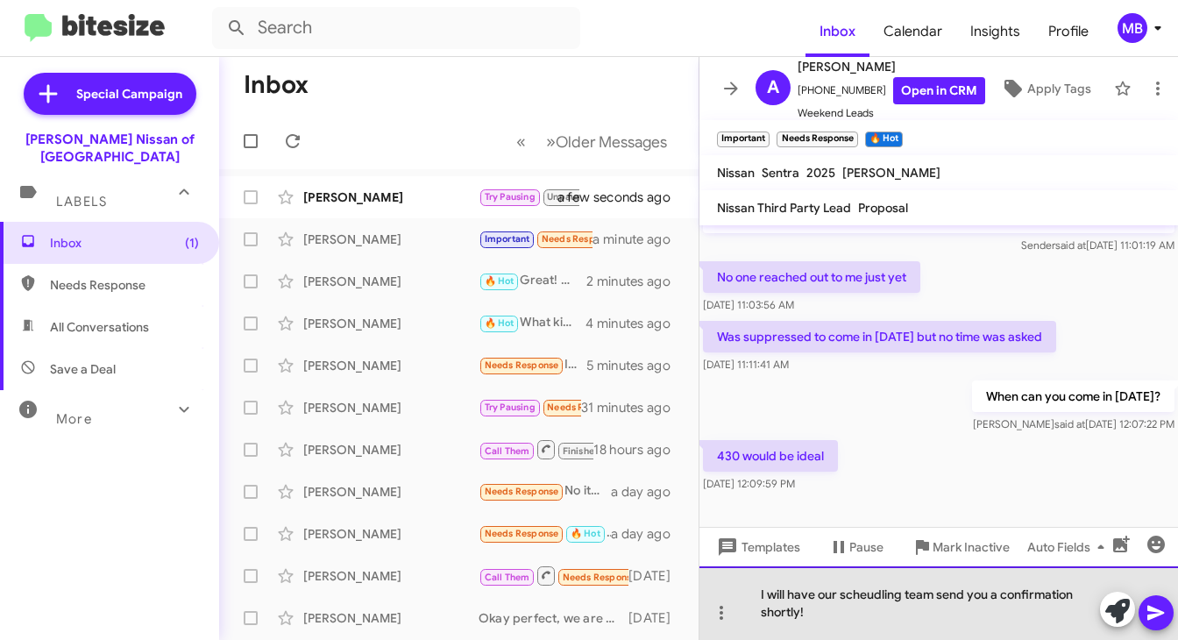
click at [847, 590] on div "I will have our scheudling team send you a confirmation shortly!" at bounding box center [939, 603] width 479 height 74
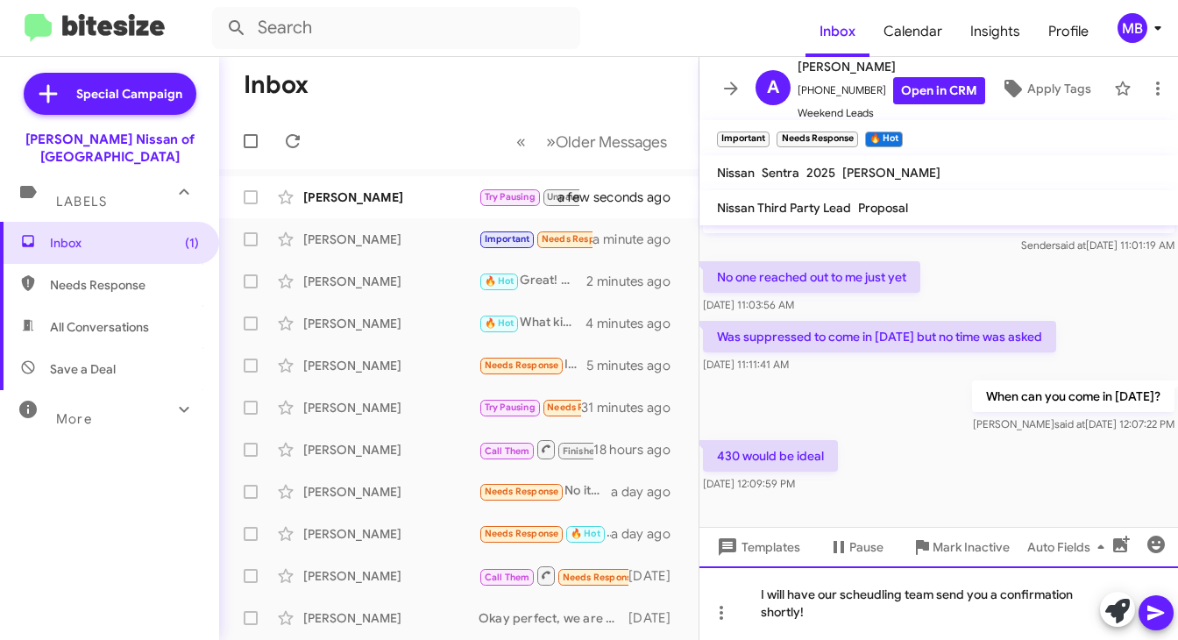
click at [0, 0] on lt-span "sche du ling" at bounding box center [0, 0] width 0 height 0
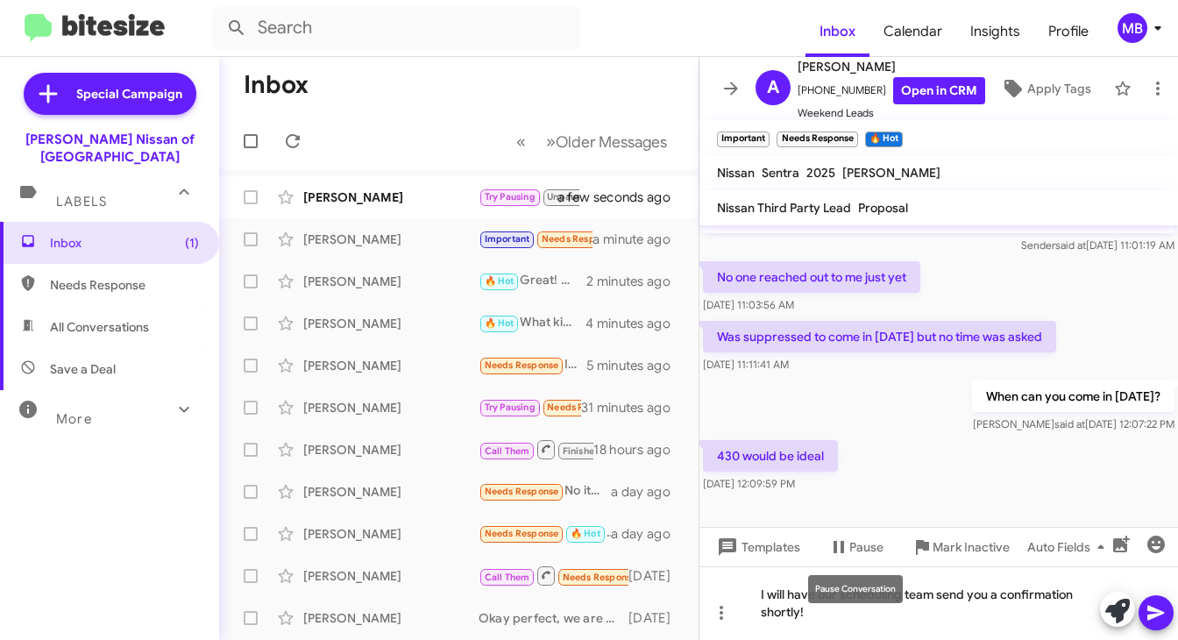
click at [833, 612] on mat-tooltip-component "Pause Conversation" at bounding box center [855, 589] width 119 height 53
click at [822, 605] on mat-tooltip-component "Pause Conversation" at bounding box center [855, 589] width 119 height 53
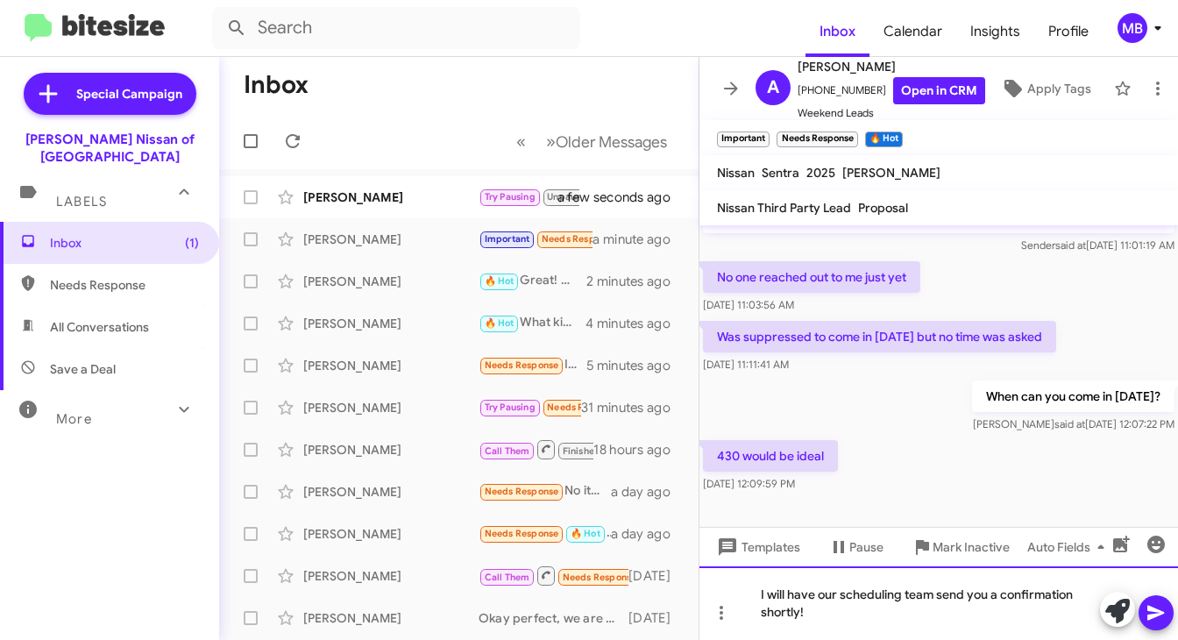
click at [775, 604] on div "I will have our scheduling team send you a confirmation shortly!" at bounding box center [939, 603] width 479 height 74
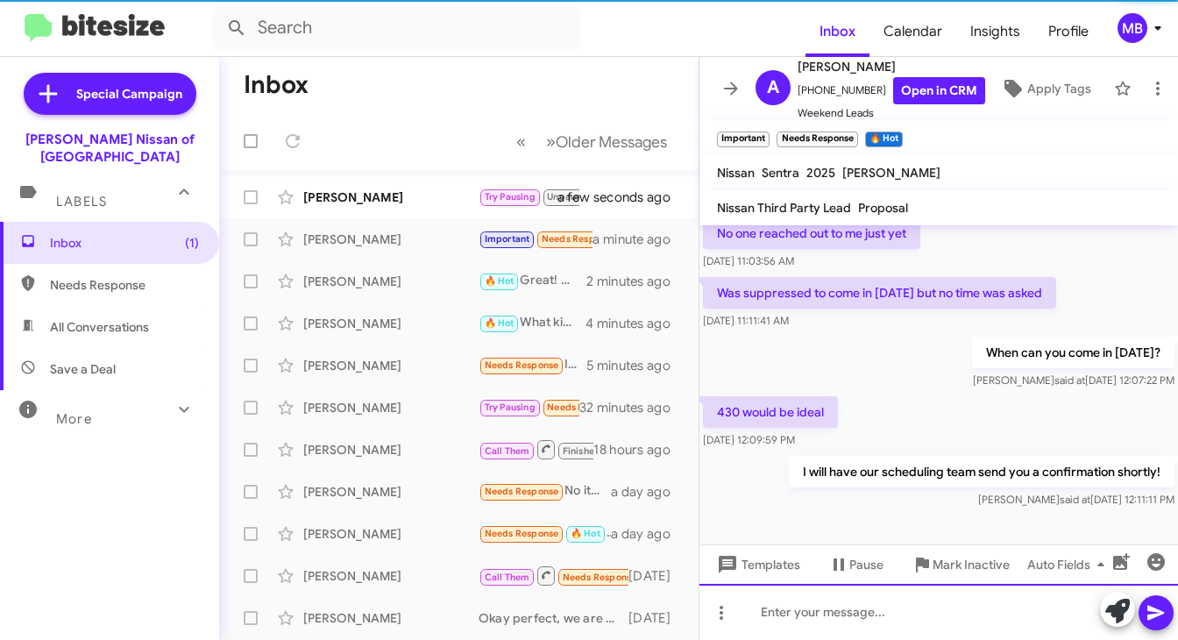
scroll to position [281, 0]
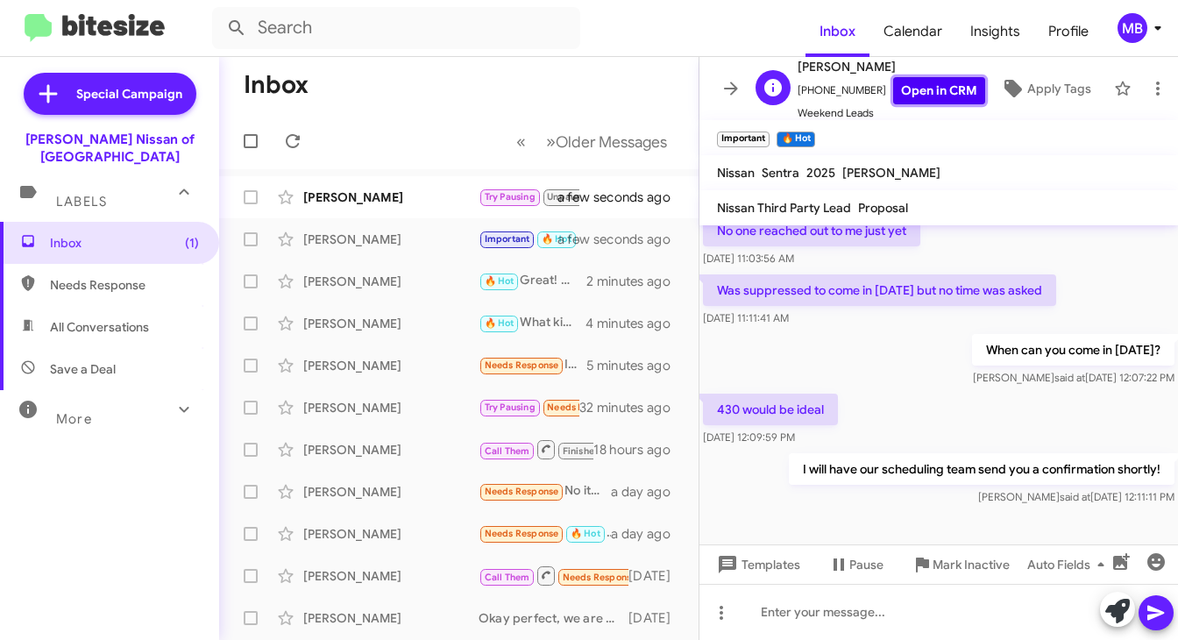
click at [928, 85] on link "Open in CRM" at bounding box center [940, 90] width 92 height 27
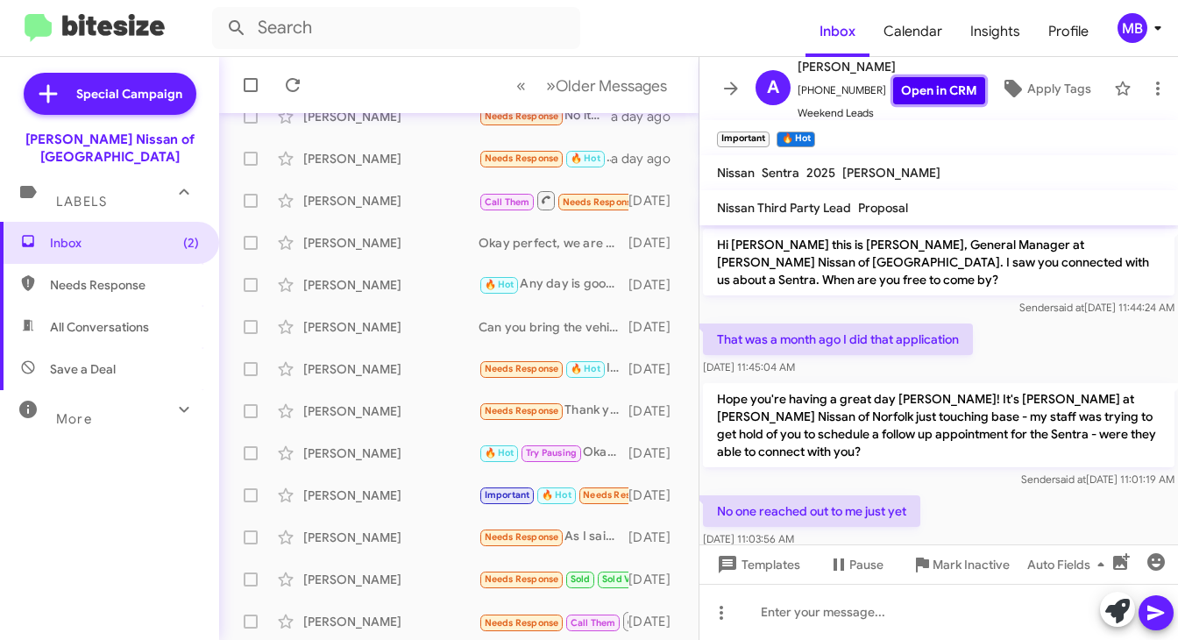
scroll to position [378, 0]
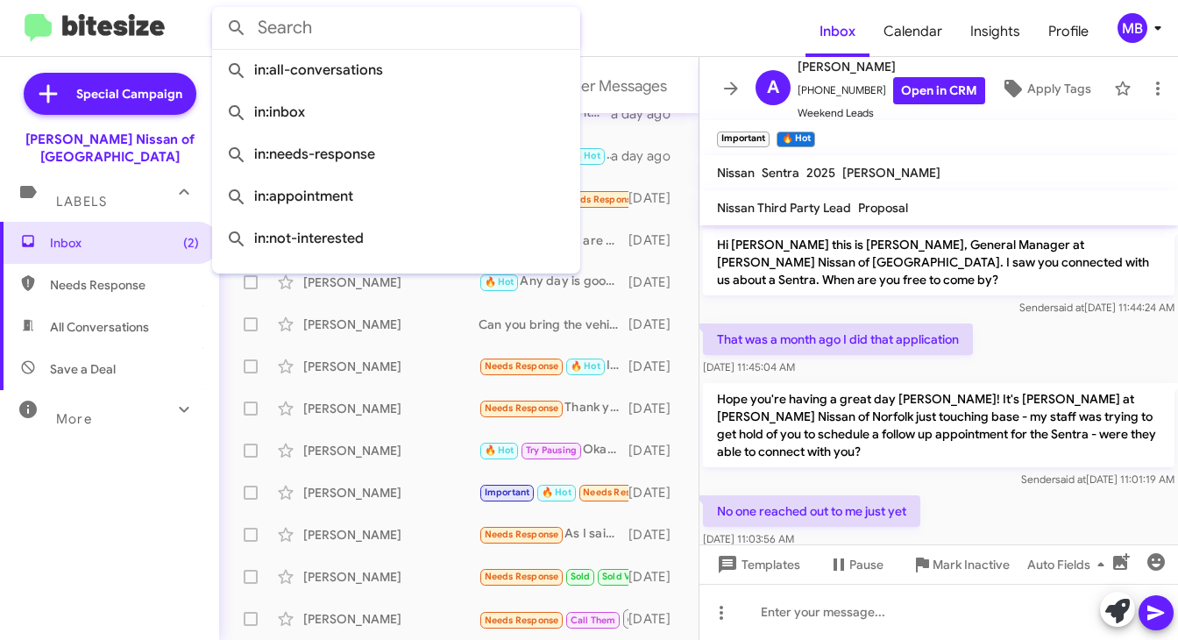
click at [342, 32] on input "text" at bounding box center [396, 28] width 368 height 42
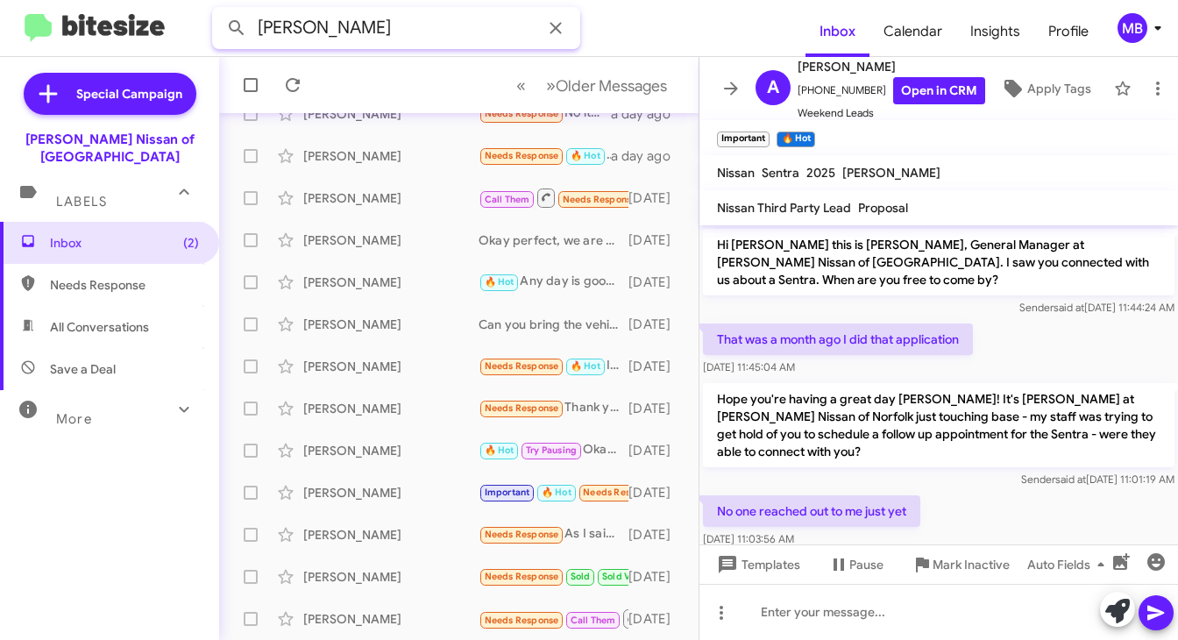
type input "[PERSON_NAME]"
click at [219, 11] on button at bounding box center [236, 28] width 35 height 35
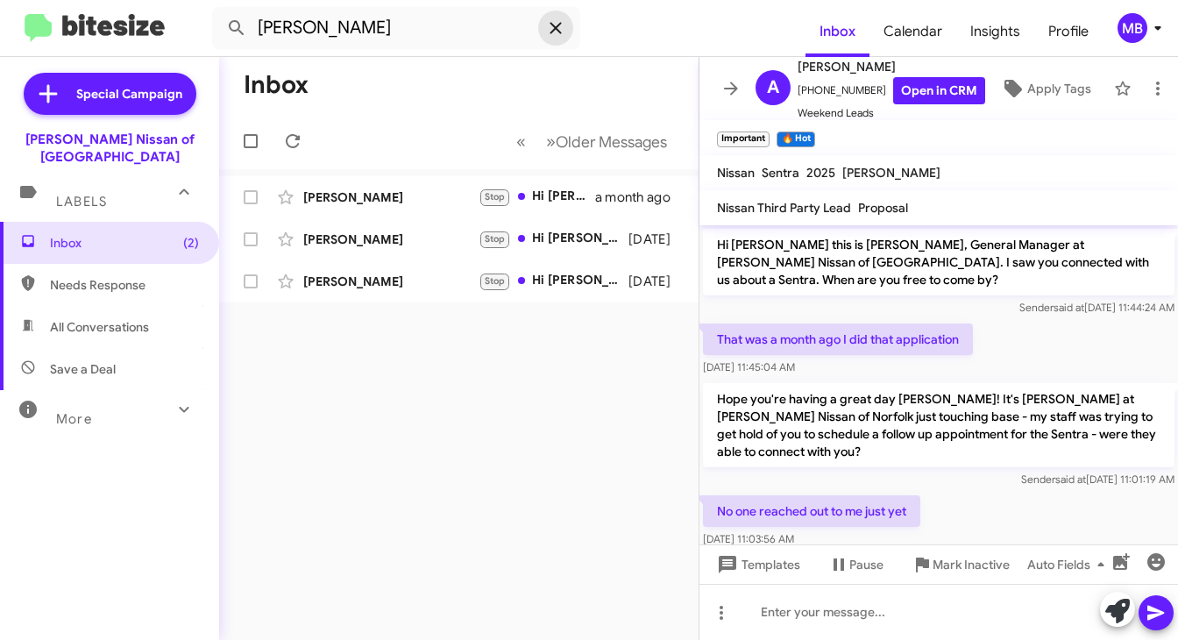
click at [561, 31] on icon at bounding box center [555, 28] width 21 height 21
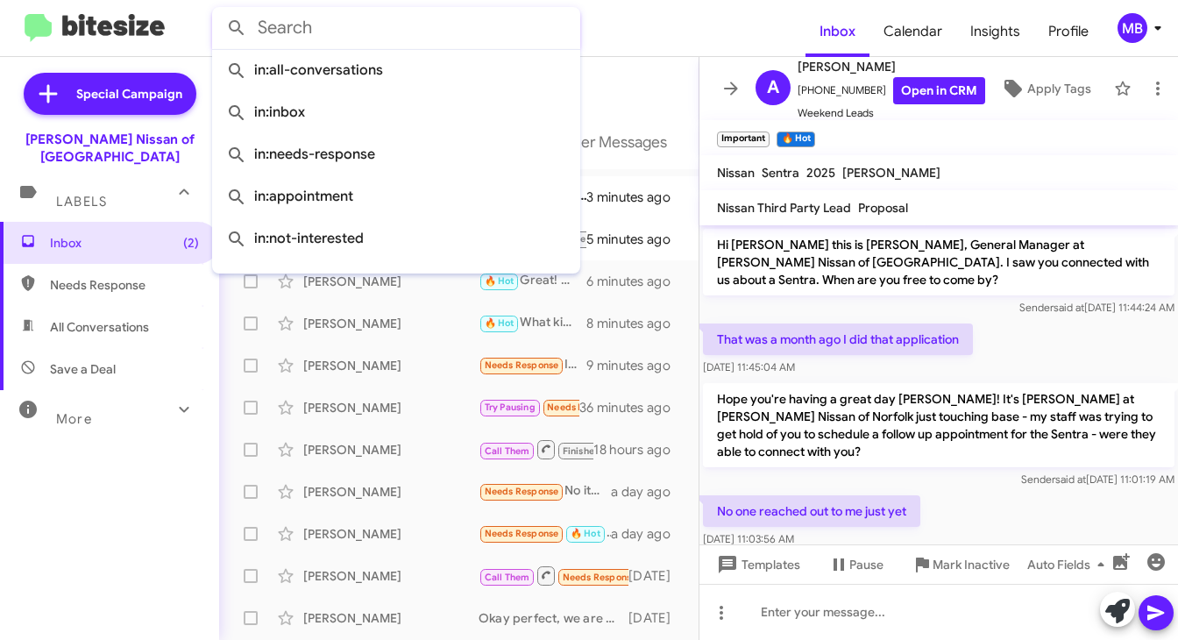
click at [632, 40] on form at bounding box center [509, 28] width 594 height 42
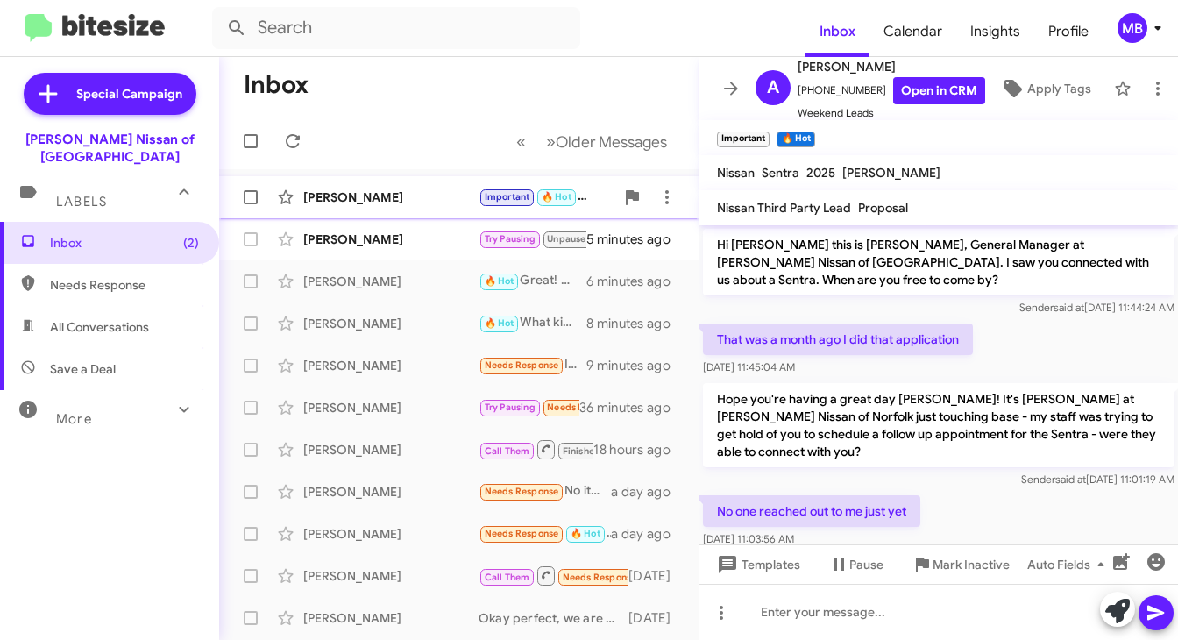
click at [452, 196] on div "[PERSON_NAME]" at bounding box center [390, 198] width 175 height 18
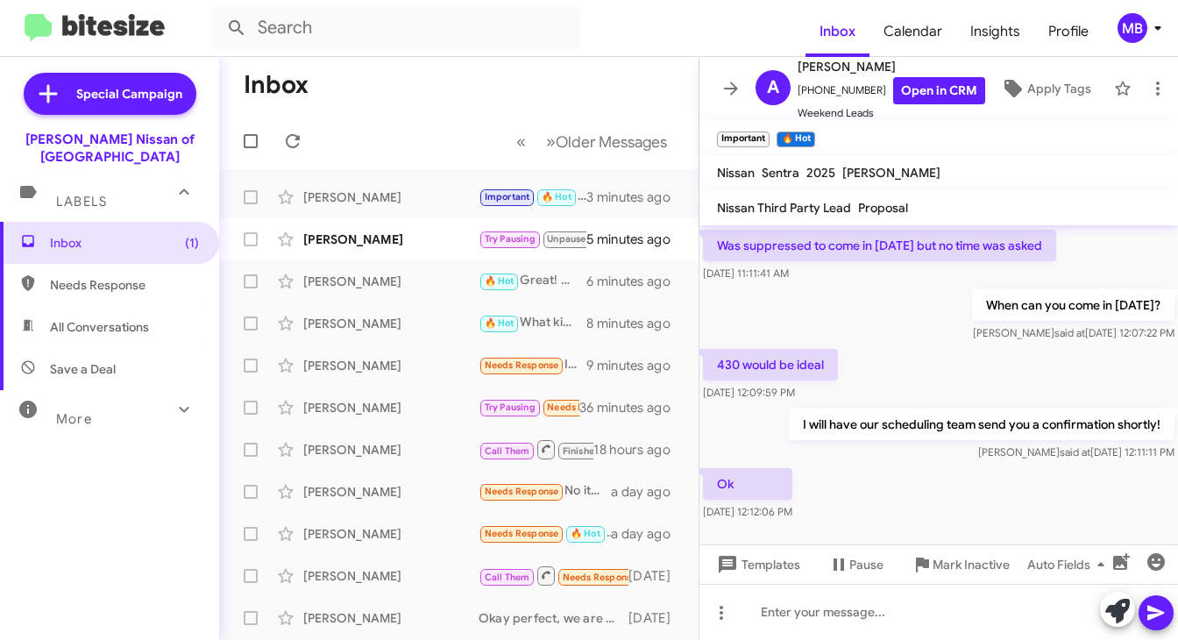
scroll to position [344, 0]
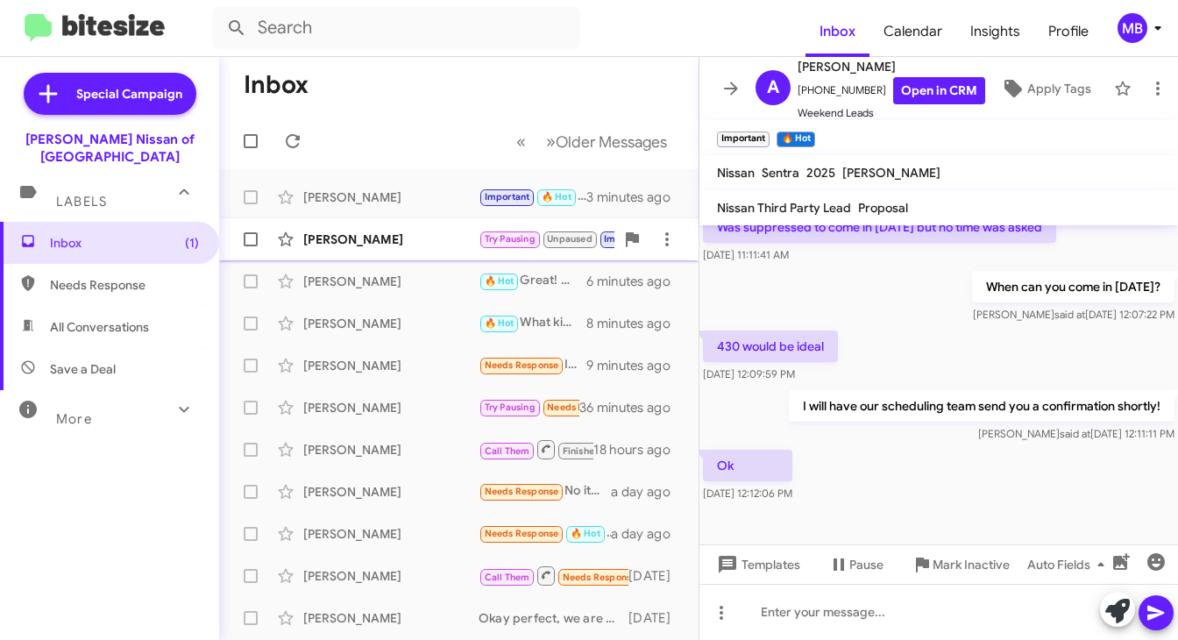
click at [377, 229] on div "[PERSON_NAME] Try Pausing Unpaused Important Needs Response You got it! 5 minut…" at bounding box center [459, 239] width 452 height 35
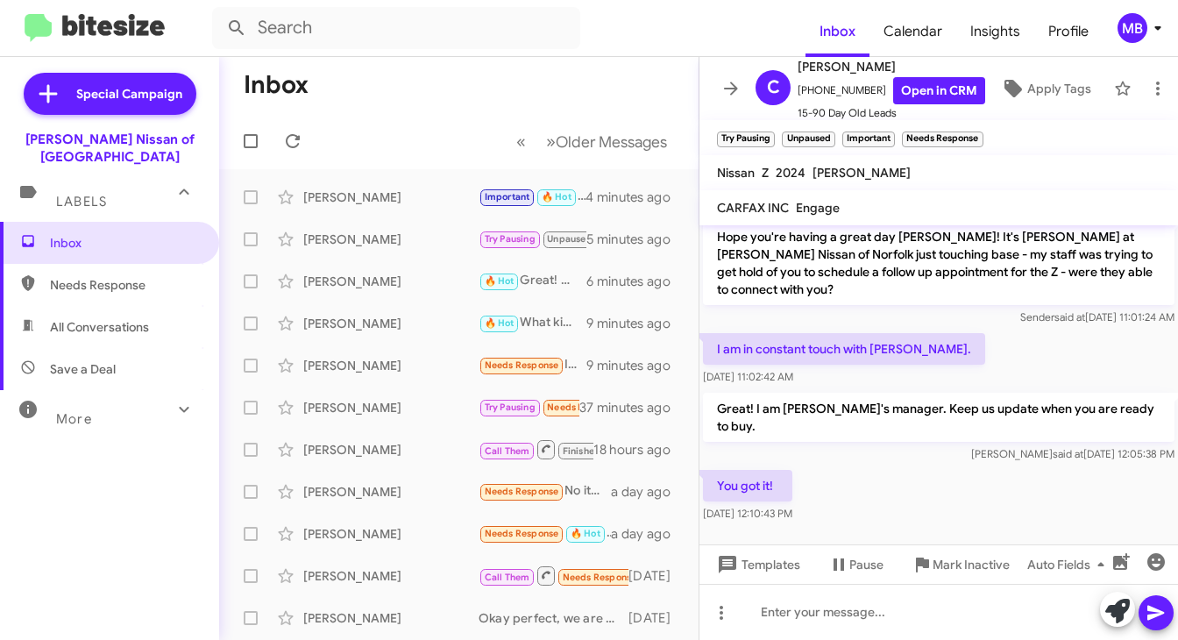
click at [102, 276] on span "Needs Response" at bounding box center [124, 285] width 149 height 18
type input "in:needs-response"
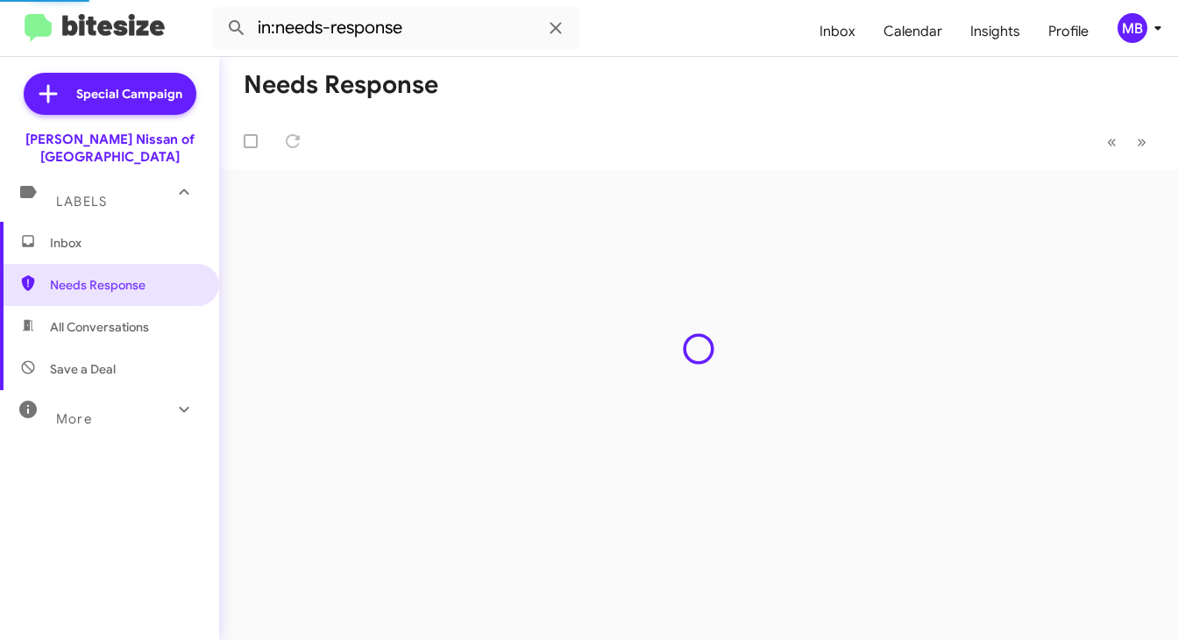
click at [99, 234] on span "Inbox" at bounding box center [124, 243] width 149 height 18
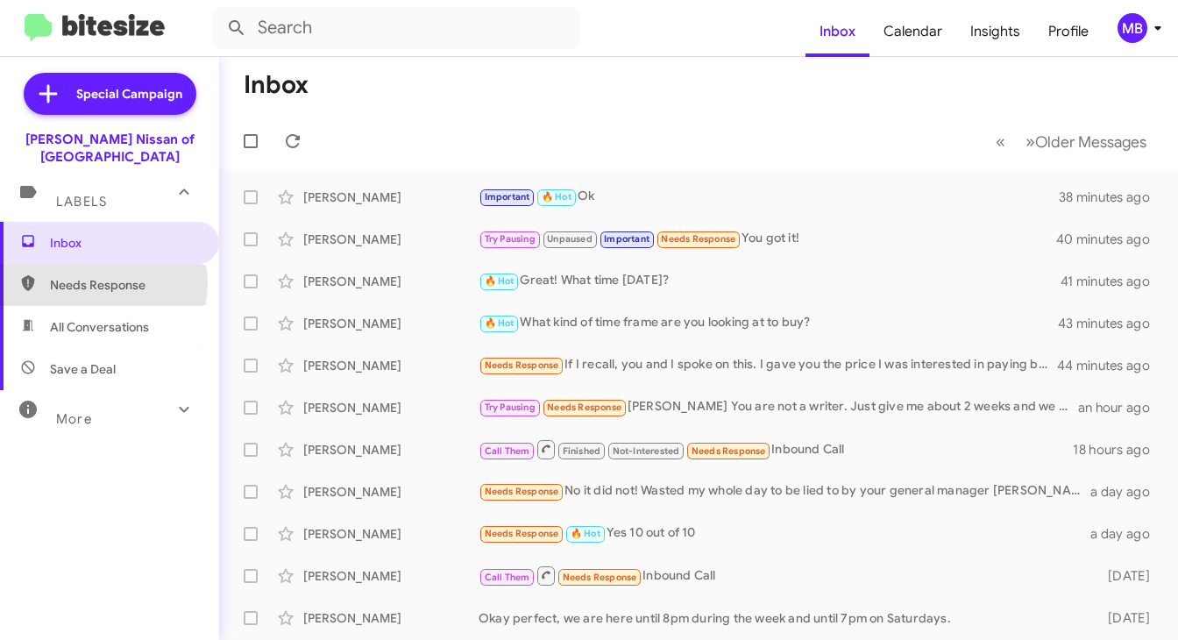
click at [89, 276] on span "Needs Response" at bounding box center [124, 285] width 149 height 18
type input "in:needs-response"
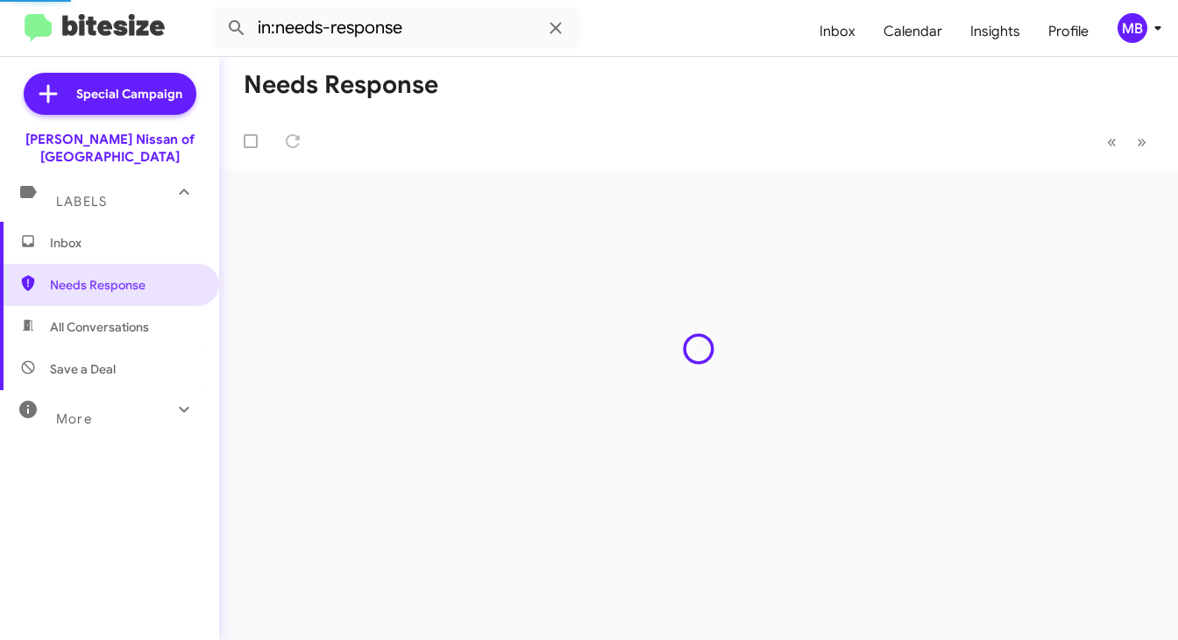
click at [87, 238] on span "Inbox" at bounding box center [109, 243] width 219 height 42
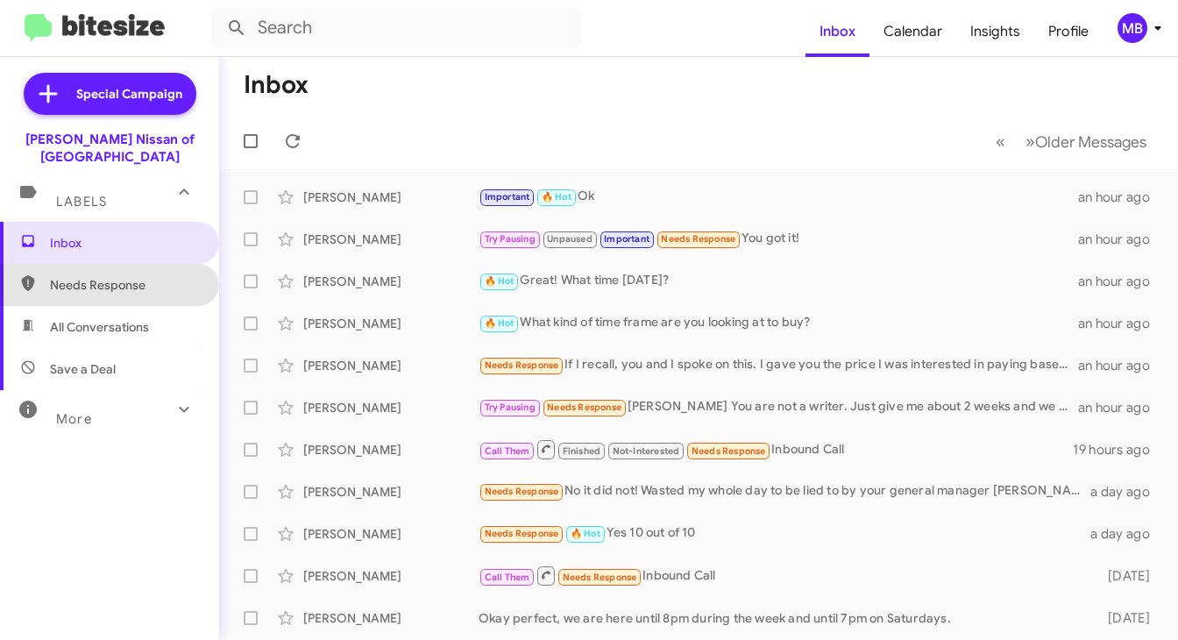
click at [146, 264] on span "Needs Response" at bounding box center [109, 285] width 219 height 42
type input "in:needs-response"
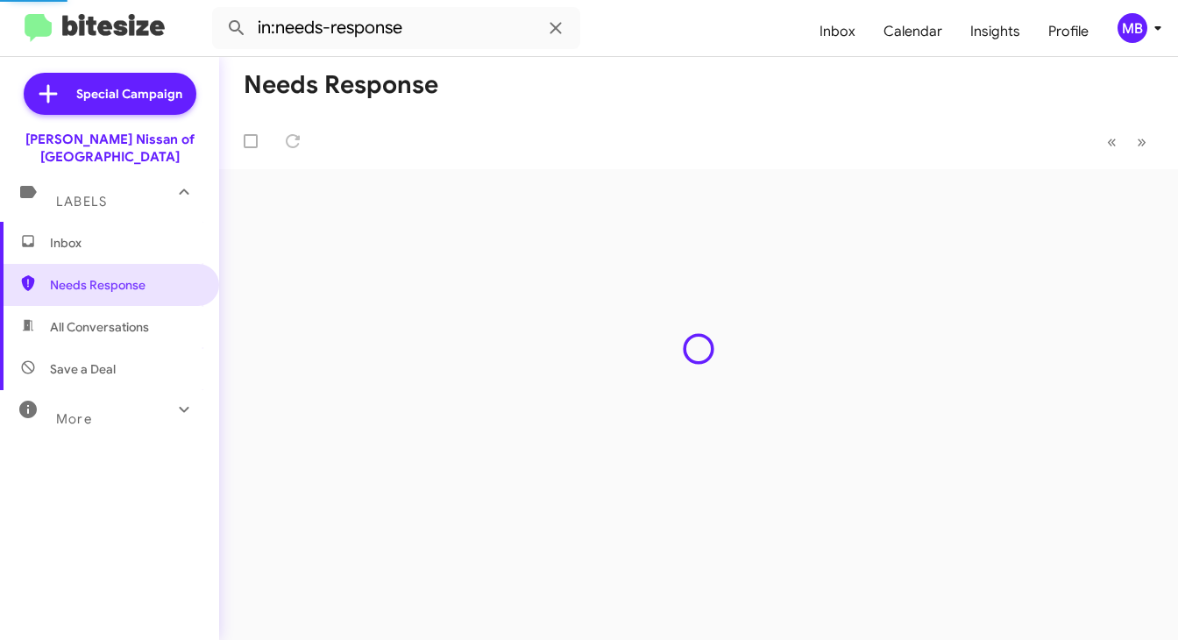
click at [143, 234] on span "Inbox" at bounding box center [124, 243] width 149 height 18
